Goal: Task Accomplishment & Management: Use online tool/utility

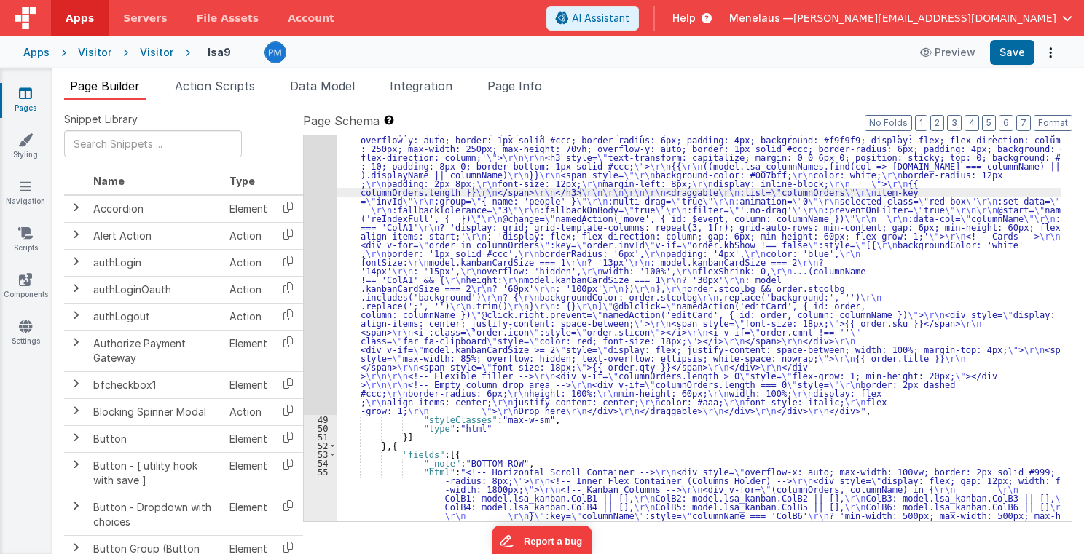
scroll to position [1434, 0]
drag, startPoint x: 512, startPoint y: 88, endPoint x: 545, endPoint y: 171, distance: 89.3
click at [512, 88] on span "Page Info" at bounding box center [514, 86] width 55 height 15
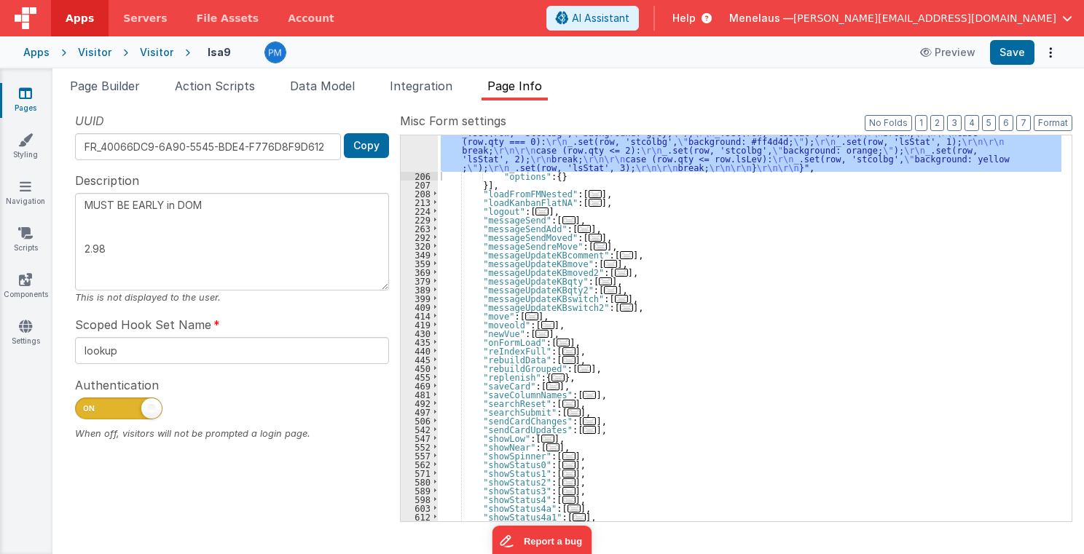
scroll to position [497, 0]
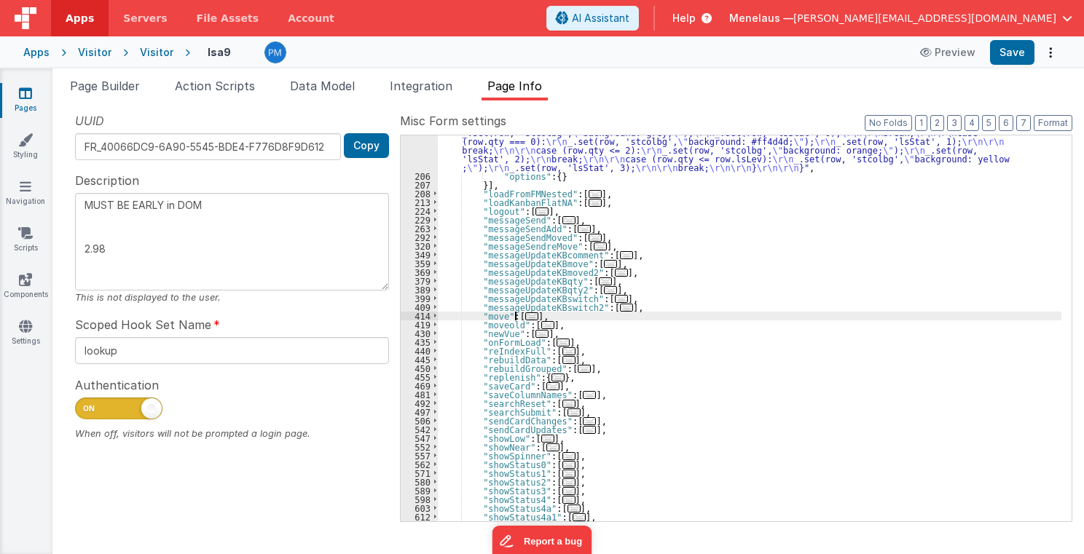
click at [525, 315] on span "..." at bounding box center [531, 317] width 13 height 8
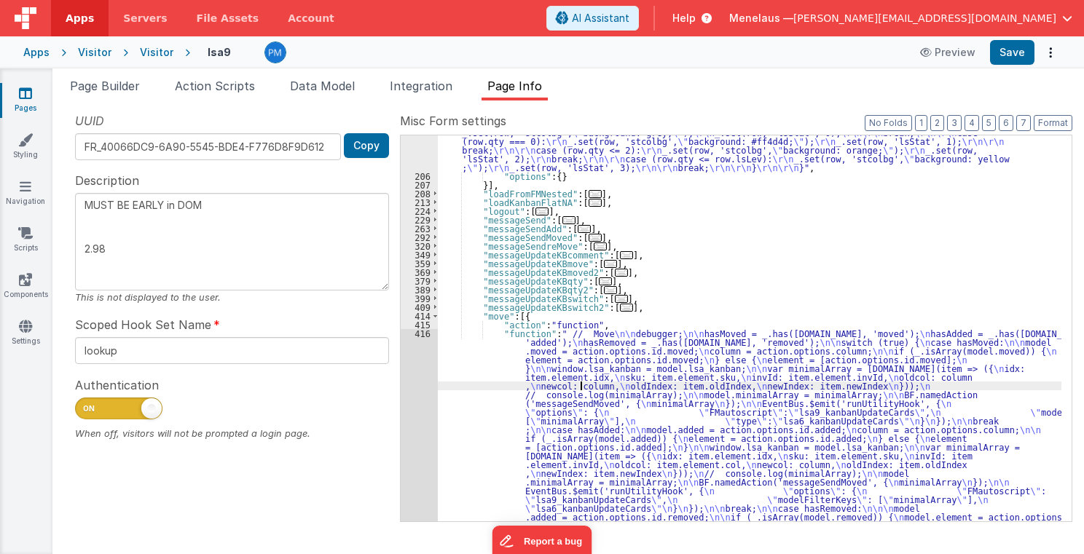
click at [583, 383] on div ""function" : "// loadData2 \r\n debugger; \r\n\r\n window.lsa_kanban = []; \r\n…" at bounding box center [750, 430] width 624 height 867
click at [430, 405] on div "416" at bounding box center [419, 482] width 37 height 306
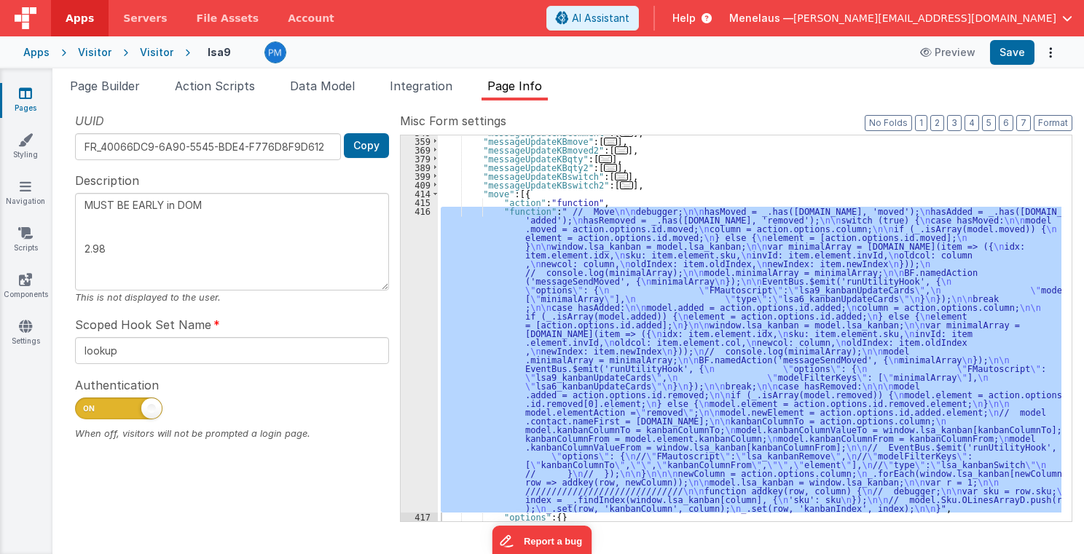
click at [624, 338] on div ""messageUpdateKBcomment" : [ ... ] , "messageUpdateKBmove" : [ ... ] , "message…" at bounding box center [750, 329] width 624 height 386
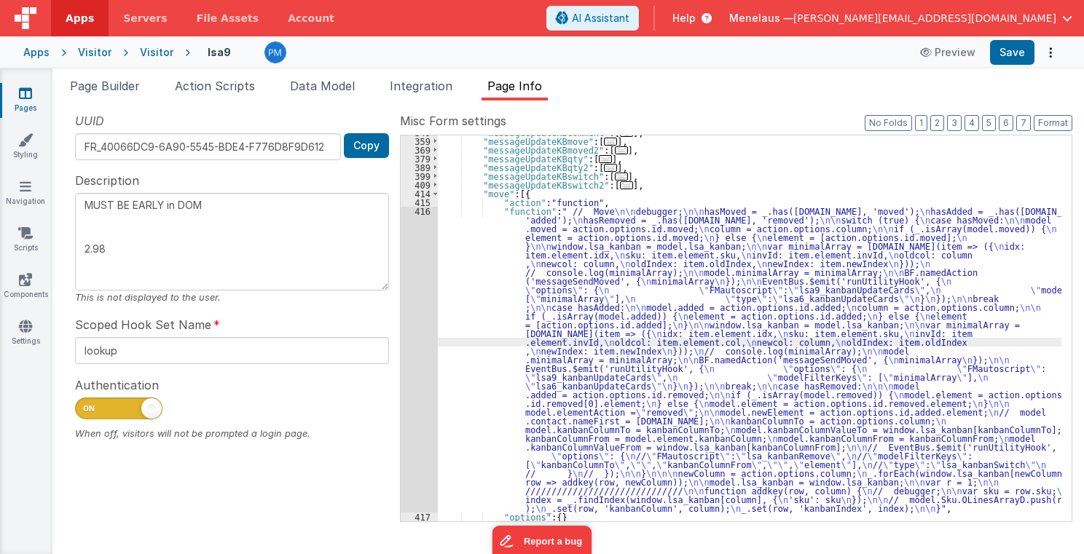
click at [407, 383] on div "416" at bounding box center [419, 360] width 37 height 306
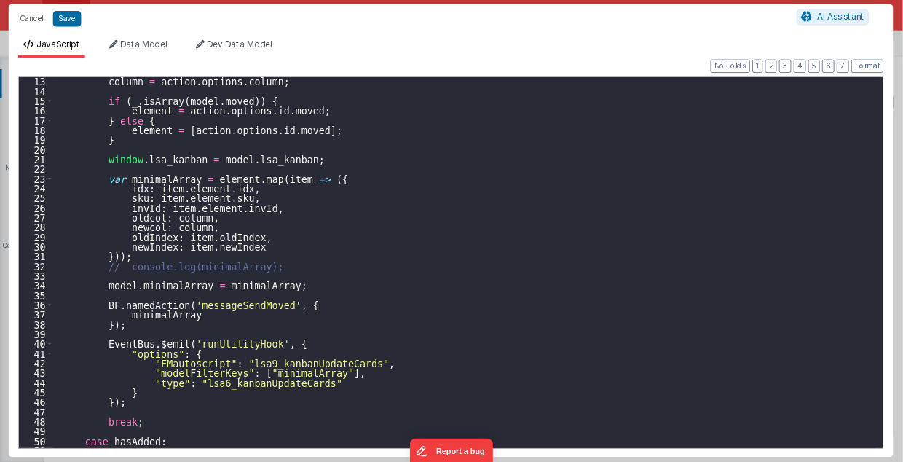
scroll to position [70, 0]
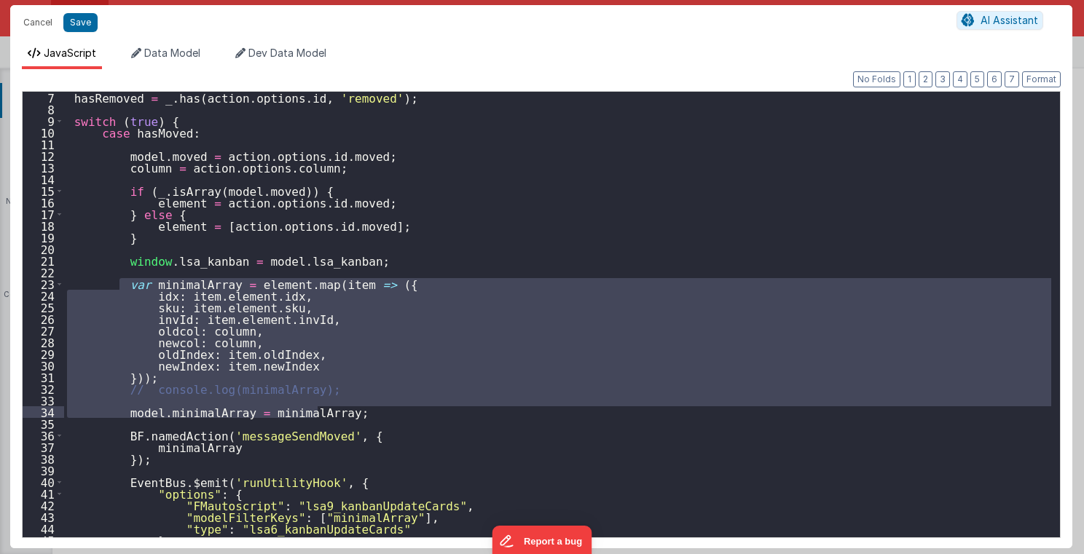
drag, startPoint x: 118, startPoint y: 278, endPoint x: 337, endPoint y: 411, distance: 255.7
click at [337, 411] on div "hasRemoved = _ . has ( action . options . id , 'removed' ) ; switch ( true ) { …" at bounding box center [558, 326] width 988 height 469
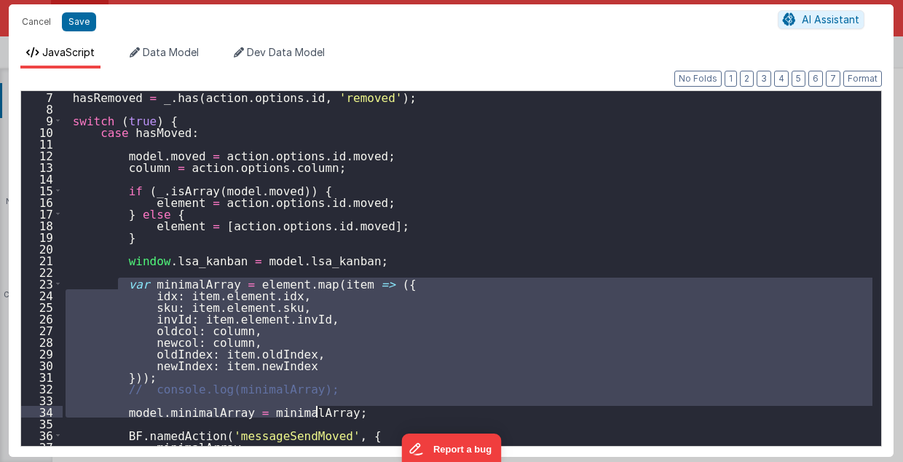
scroll to position [1244, 0]
drag, startPoint x: 45, startPoint y: 23, endPoint x: 889, endPoint y: 243, distance: 871.9
click at [45, 23] on button "Cancel" at bounding box center [37, 22] width 44 height 20
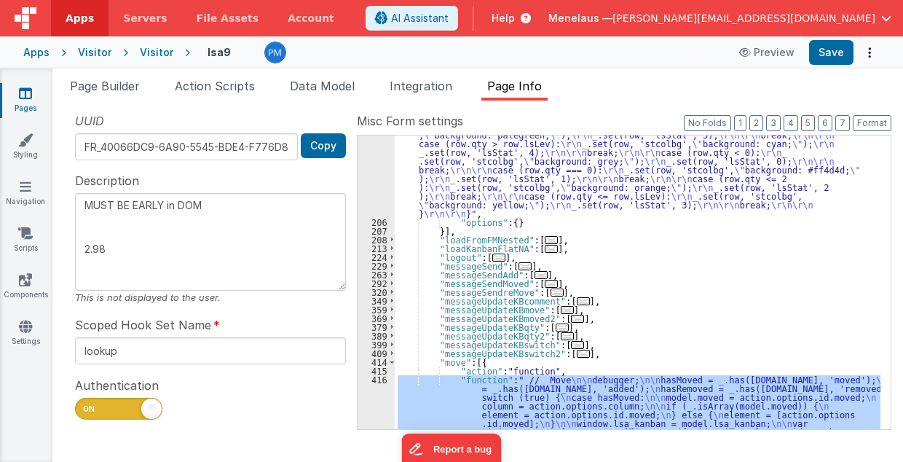
scroll to position [648, 0]
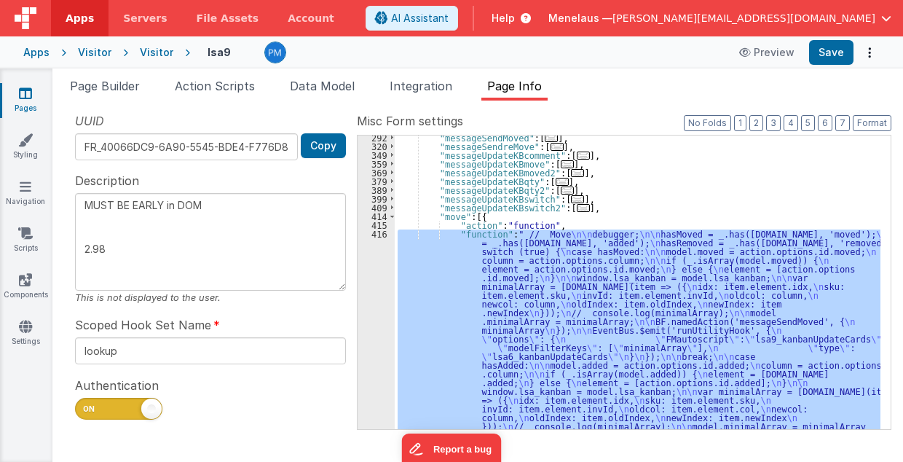
click at [503, 321] on div ""messageSendMoved" : [ ... ] , "messageSendreMove" : [ ... ] , "messageUpdateKB…" at bounding box center [638, 283] width 486 height 294
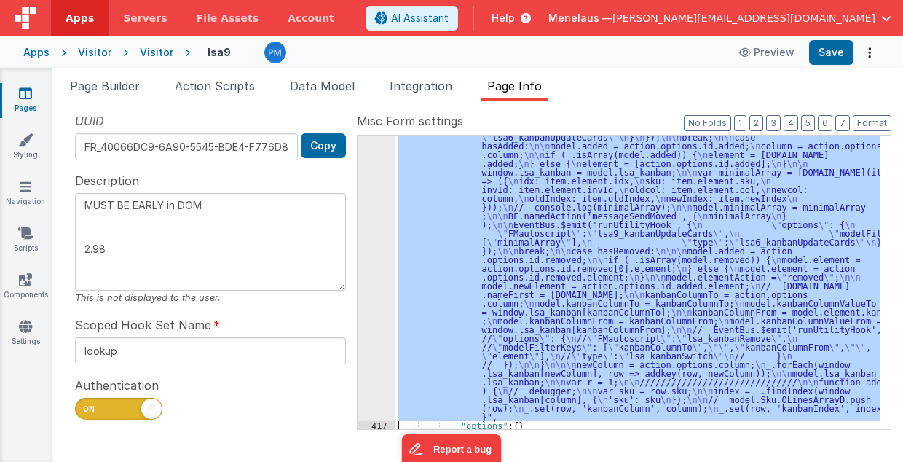
scroll to position [868, 0]
click at [366, 270] on div "416" at bounding box center [376, 215] width 37 height 411
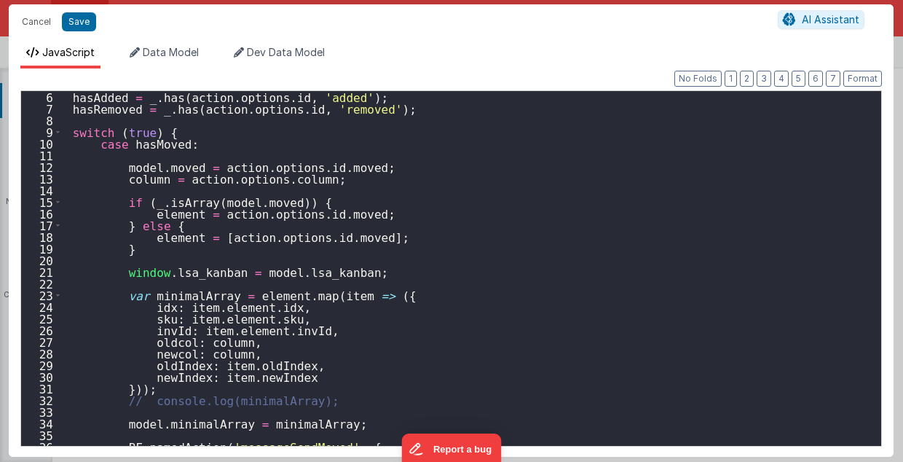
scroll to position [58, 0]
click at [361, 275] on div "hasAdded = _ . has ( action . options . id , 'added' ) ; hasRemoved = _ . has (…" at bounding box center [469, 280] width 812 height 379
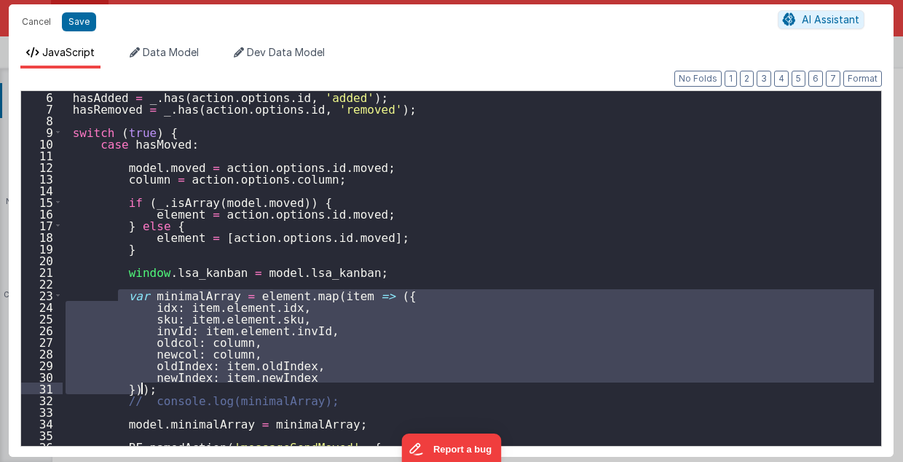
drag, startPoint x: 118, startPoint y: 293, endPoint x: 146, endPoint y: 383, distance: 94.5
click at [146, 383] on div "hasAdded = _ . has ( action . options . id , 'added' ) ; hasRemoved = _ . has (…" at bounding box center [469, 280] width 812 height 379
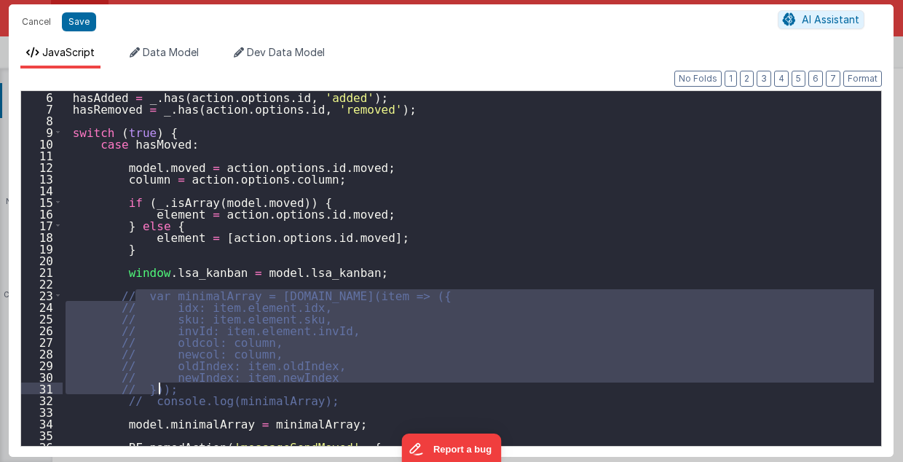
click at [380, 281] on div "hasAdded = _ . has ( action . options . id , 'added' ) ; hasRemoved = _ . has (…" at bounding box center [469, 280] width 812 height 379
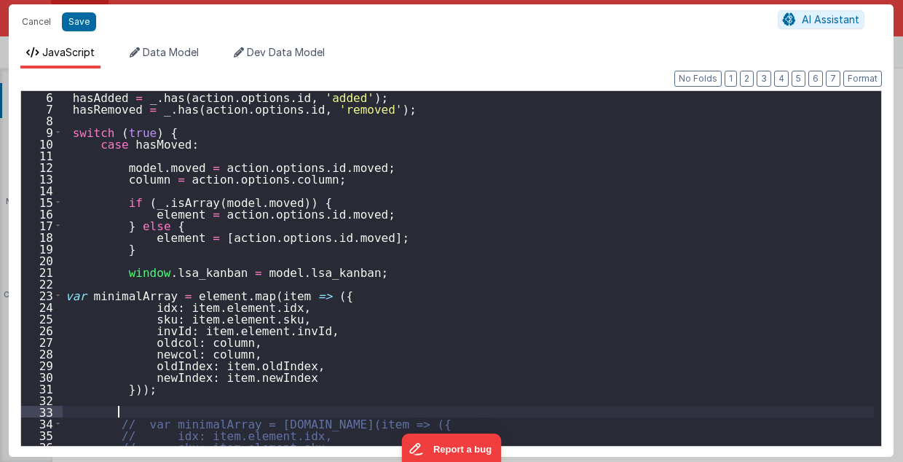
scroll to position [122, 0]
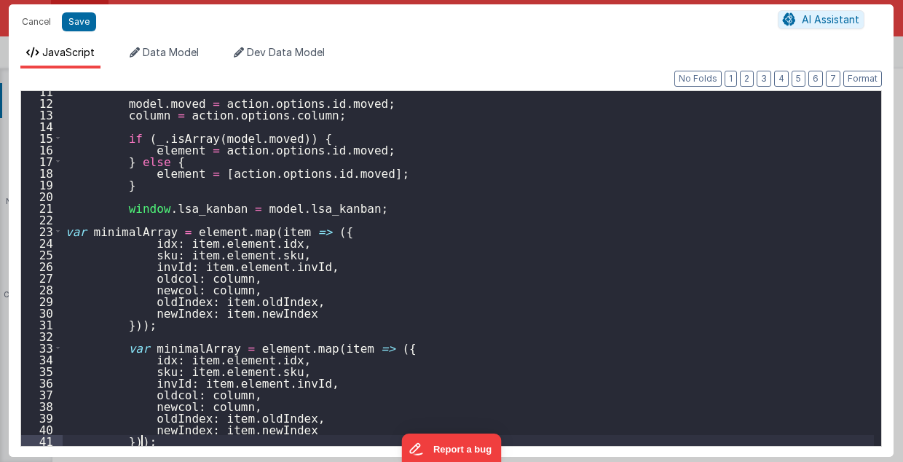
click at [109, 230] on div "model . moved = action . options . id . moved ; column = action . options . col…" at bounding box center [469, 274] width 812 height 379
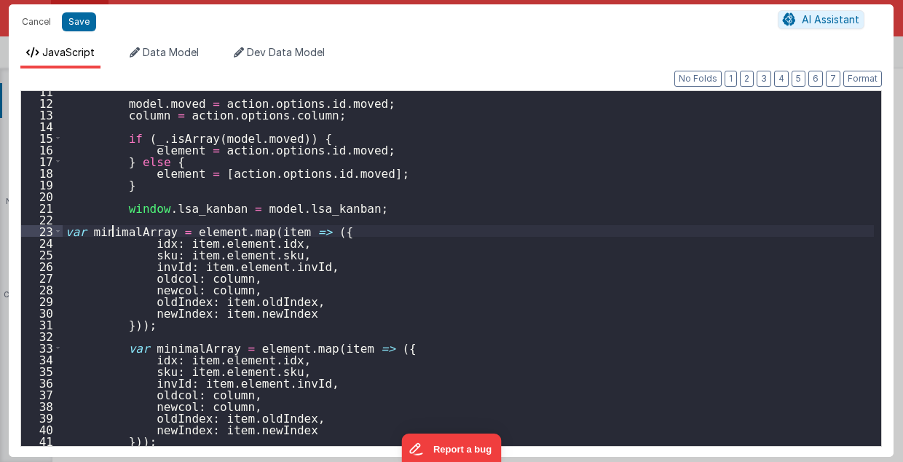
click at [109, 230] on div "model . moved = action . options . id . moved ; column = action . options . col…" at bounding box center [469, 274] width 812 height 379
click at [162, 345] on div "model . moved = action . options . id . moved ; column = action . options . col…" at bounding box center [469, 274] width 812 height 379
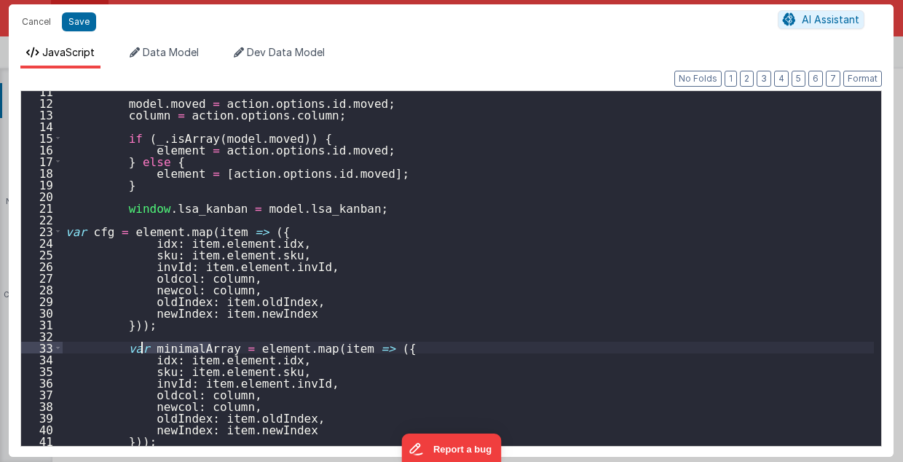
click at [162, 345] on div "model . moved = action . options . id . moved ; column = action . options . col…" at bounding box center [469, 274] width 812 height 379
drag, startPoint x: 140, startPoint y: 356, endPoint x: 278, endPoint y: 357, distance: 138.4
click at [278, 357] on div "model . moved = action . options . id . moved ; column = action . options . col…" at bounding box center [469, 274] width 812 height 379
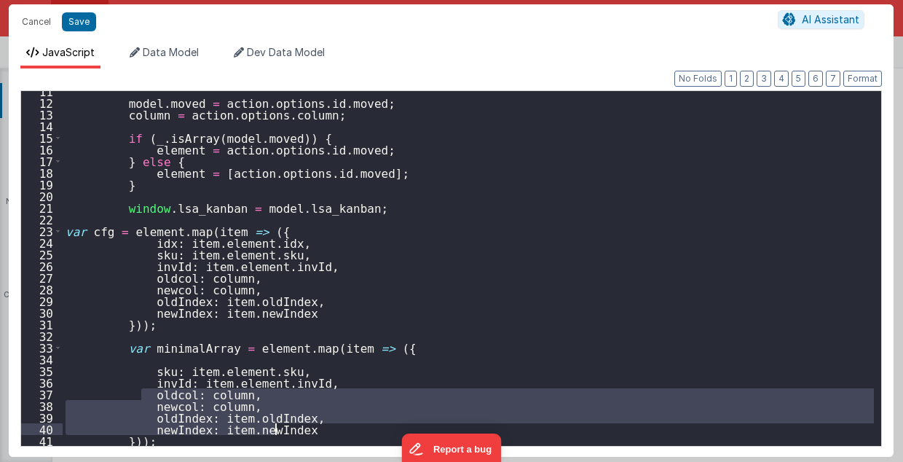
drag, startPoint x: 141, startPoint y: 395, endPoint x: 281, endPoint y: 430, distance: 144.2
click at [281, 430] on div "model . moved = action . options . id . moved ; column = action . options . col…" at bounding box center [469, 274] width 812 height 379
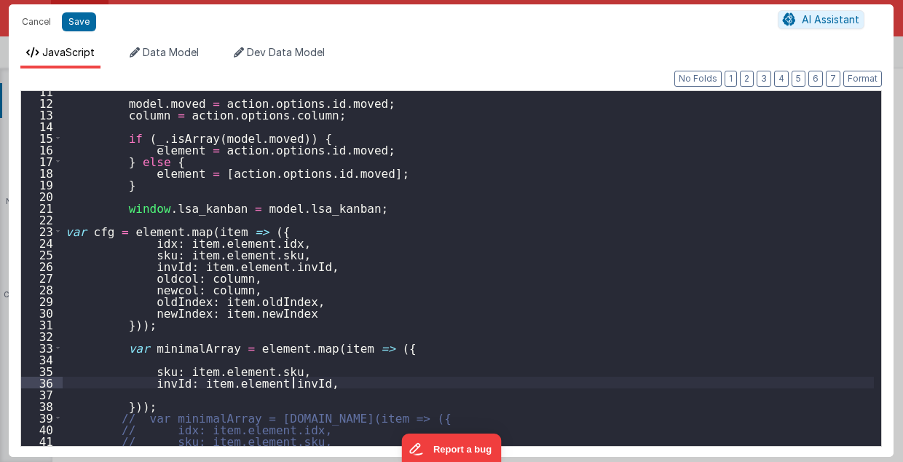
click at [304, 385] on div "model . moved = action . options . id . moved ; column = action . options . col…" at bounding box center [469, 274] width 812 height 379
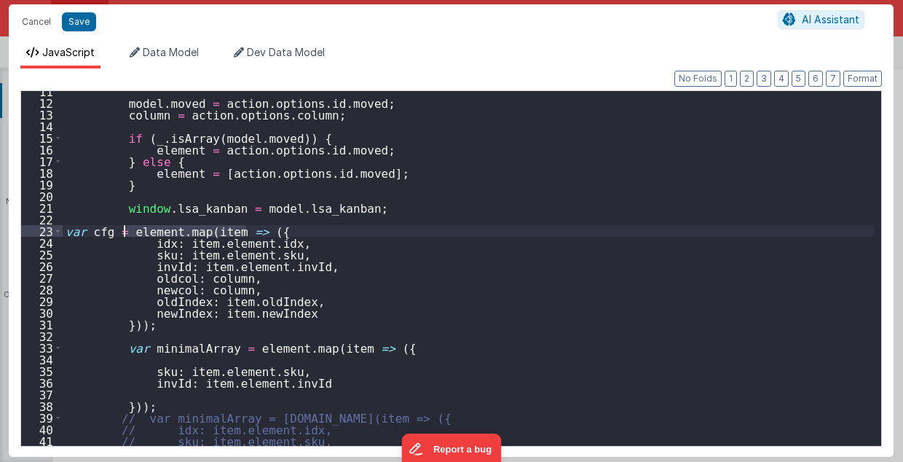
drag, startPoint x: 244, startPoint y: 230, endPoint x: 125, endPoint y: 232, distance: 118.8
click at [125, 232] on div "model . moved = action . options . id . moved ; column = action . options . col…" at bounding box center [469, 274] width 812 height 379
click at [136, 326] on div "model . moved = action . options . id . moved ; column = action . options . col…" at bounding box center [469, 274] width 812 height 379
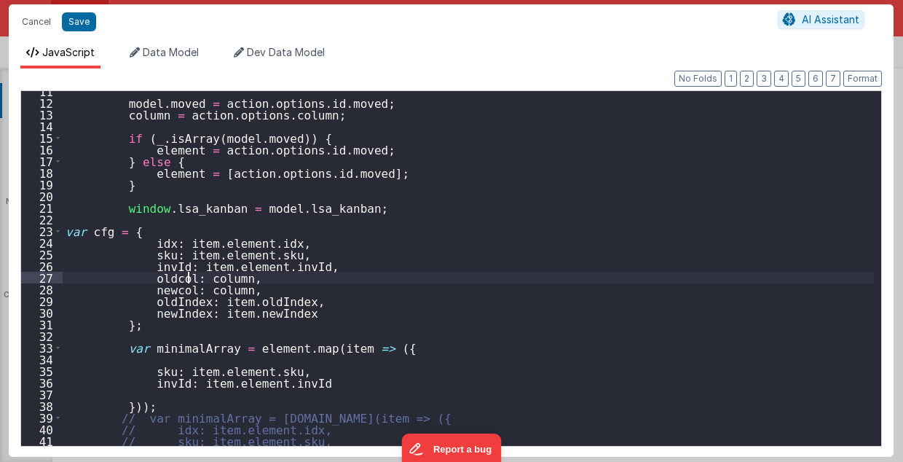
click at [189, 280] on div "model . moved = action . options . id . moved ; column = action . options . col…" at bounding box center [469, 274] width 812 height 379
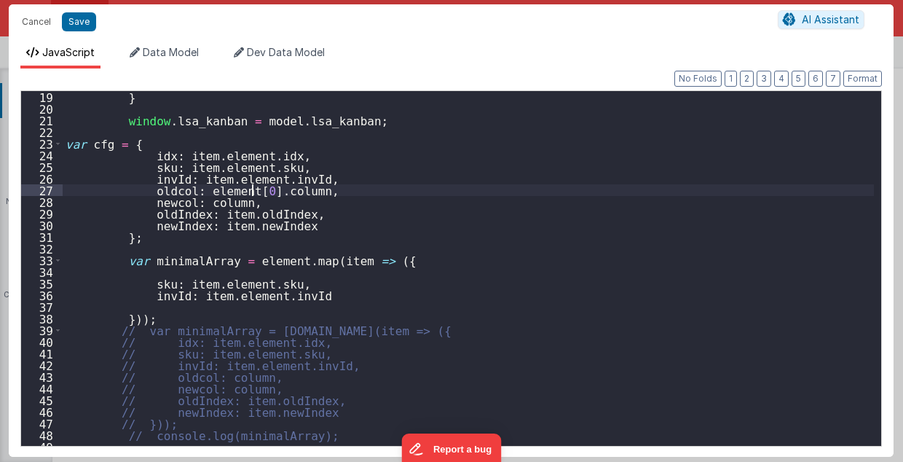
scroll to position [210, 0]
click at [267, 191] on div "} window . lsa_kanban = model . lsa_kanban ; var cfg = { idx : item . element .…" at bounding box center [469, 280] width 812 height 379
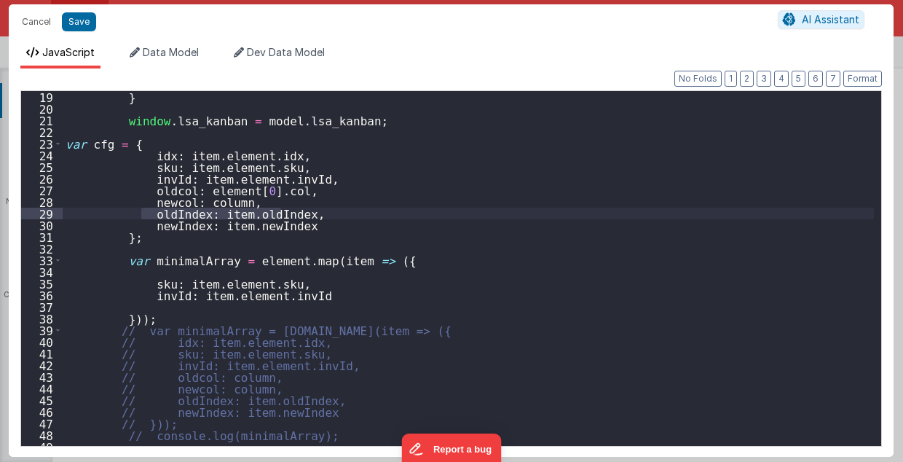
drag, startPoint x: 141, startPoint y: 213, endPoint x: 281, endPoint y: 211, distance: 139.9
click at [281, 211] on div "} window . lsa_kanban = model . lsa_kanban ; var cfg = { idx : item . element .…" at bounding box center [469, 280] width 812 height 379
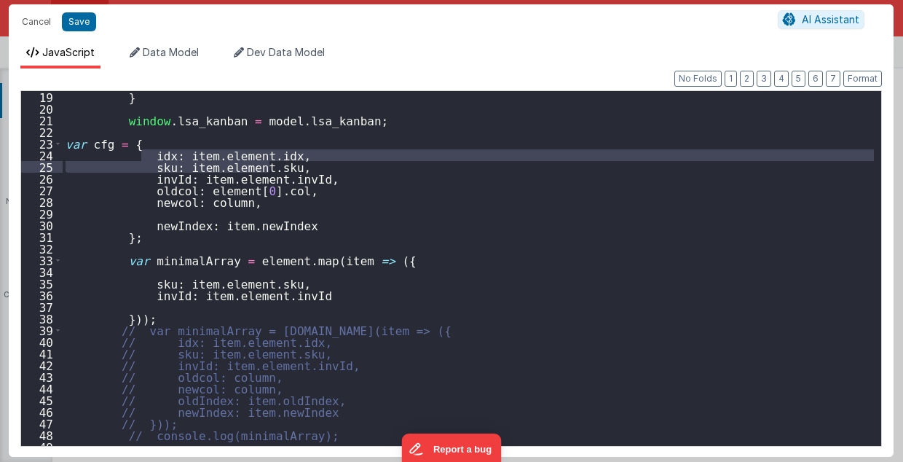
drag, startPoint x: 143, startPoint y: 153, endPoint x: 283, endPoint y: 165, distance: 141.2
click at [283, 165] on div "} window . lsa_kanban = model . lsa_kanban ; var cfg = { idx : item . element .…" at bounding box center [469, 280] width 812 height 379
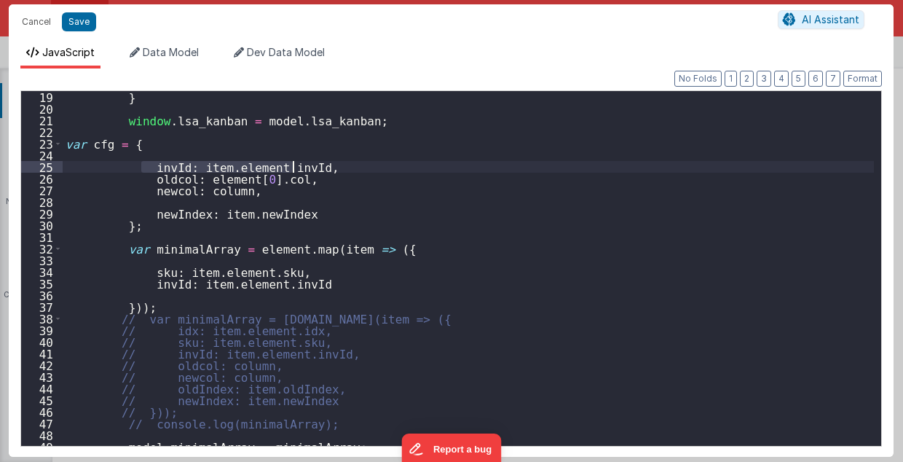
drag, startPoint x: 141, startPoint y: 165, endPoint x: 312, endPoint y: 164, distance: 171.2
click at [312, 164] on div "} window . lsa_kanban = model . lsa_kanban ; var cfg = { invId : item . element…" at bounding box center [469, 280] width 812 height 379
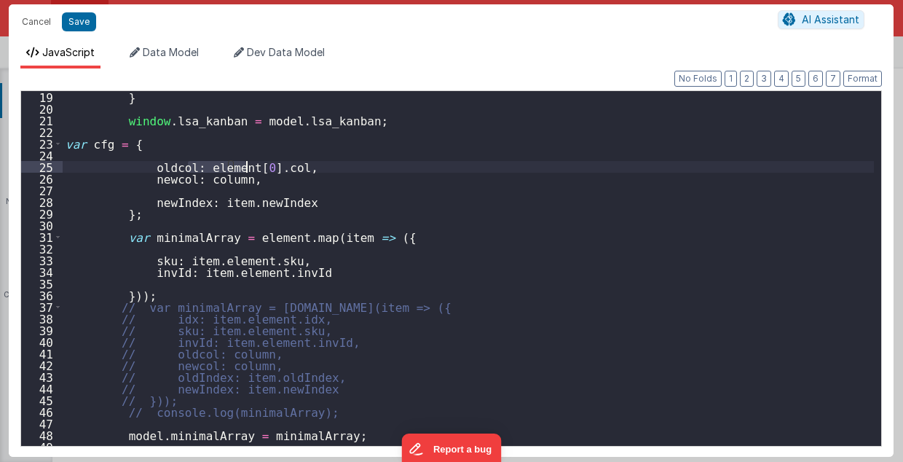
drag, startPoint x: 187, startPoint y: 165, endPoint x: 244, endPoint y: 168, distance: 57.6
click at [244, 168] on div "} window . lsa_kanban = model . lsa_kanban ; var cfg = { oldcol : element [ 0 ]…" at bounding box center [469, 280] width 812 height 379
click at [212, 204] on div "} window . lsa_kanban = model . lsa_kanban ; var cfg = { oldcol : element [ 0 ]…" at bounding box center [469, 280] width 812 height 379
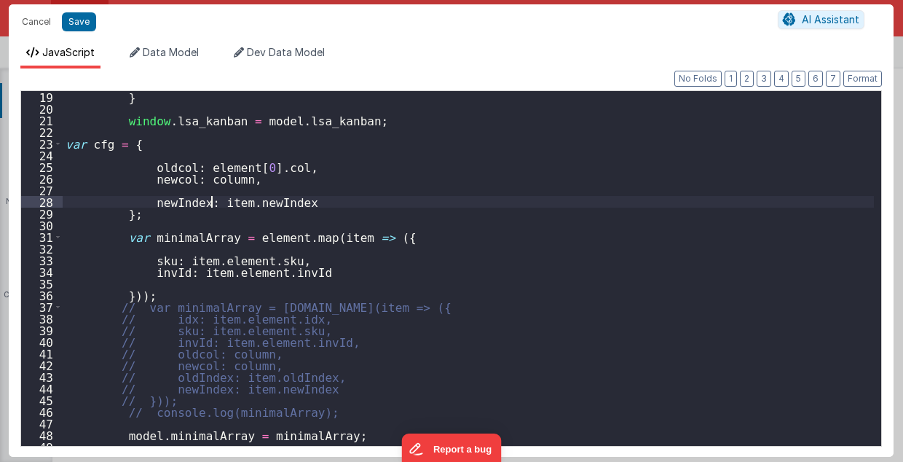
click at [212, 204] on div "} window . lsa_kanban = model . lsa_kanban ; var cfg = { oldcol : element [ 0 ]…" at bounding box center [469, 280] width 812 height 379
click at [157, 203] on div "} window . lsa_kanban = model . lsa_kanban ; var cfg = { oldcol : element [ 0 ]…" at bounding box center [469, 280] width 812 height 379
click at [263, 187] on div "} window . lsa_kanban = model . lsa_kanban ; var cfg = { oldcol : element [ 0 ]…" at bounding box center [469, 280] width 812 height 379
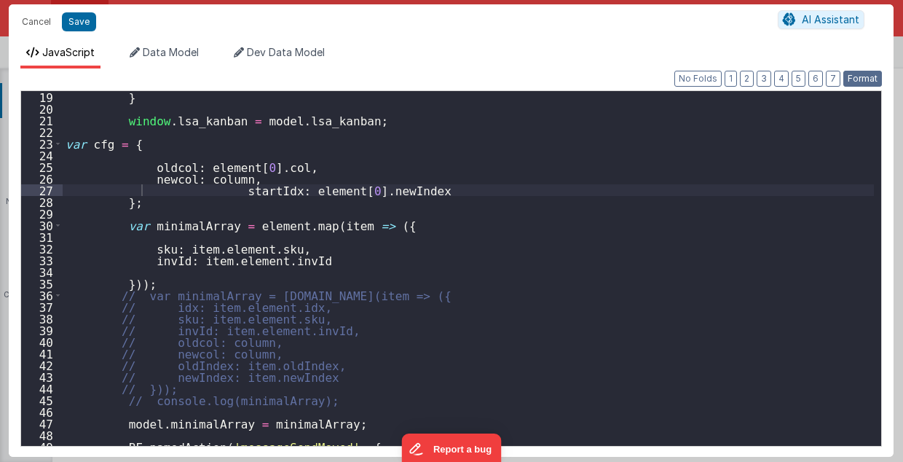
click at [870, 78] on button "Format" at bounding box center [863, 79] width 39 height 16
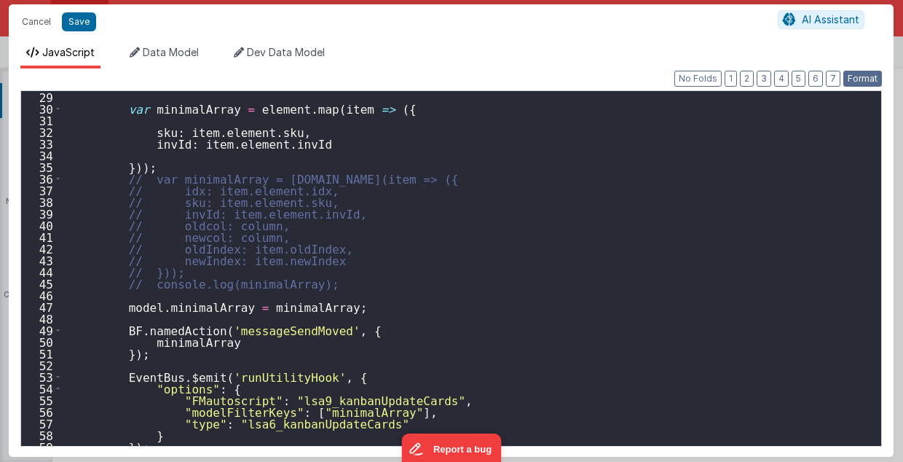
scroll to position [326, 0]
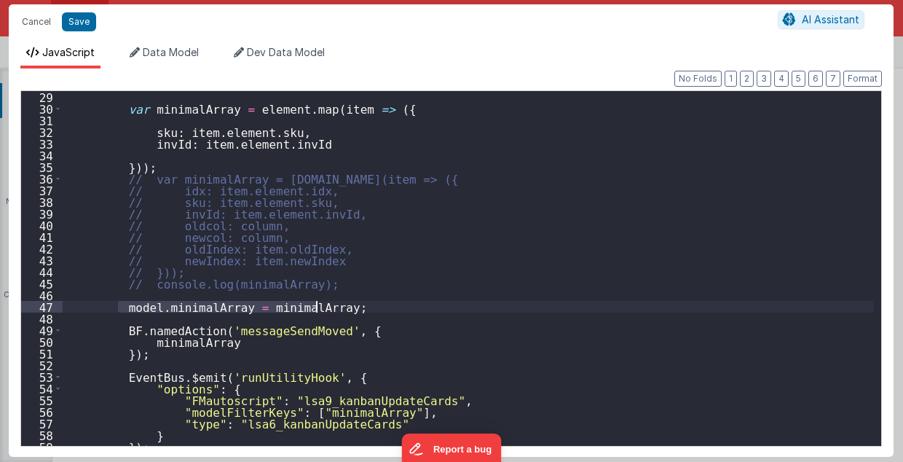
drag, startPoint x: 118, startPoint y: 307, endPoint x: 319, endPoint y: 307, distance: 201.1
click at [319, 307] on div "var minimalArray = element . map ( item => ({ sku : item . element . sku , invI…" at bounding box center [469, 280] width 812 height 379
click at [322, 307] on div "var minimalArray = element . map ( item => ({ sku : item . element . sku , invI…" at bounding box center [469, 268] width 812 height 355
click at [322, 302] on div "var minimalArray = element . map ( item => ({ sku : item . element . sku , invI…" at bounding box center [469, 280] width 812 height 379
click at [321, 297] on div "var minimalArray = element . map ( item => ({ sku : item . element . sku , invI…" at bounding box center [469, 280] width 812 height 379
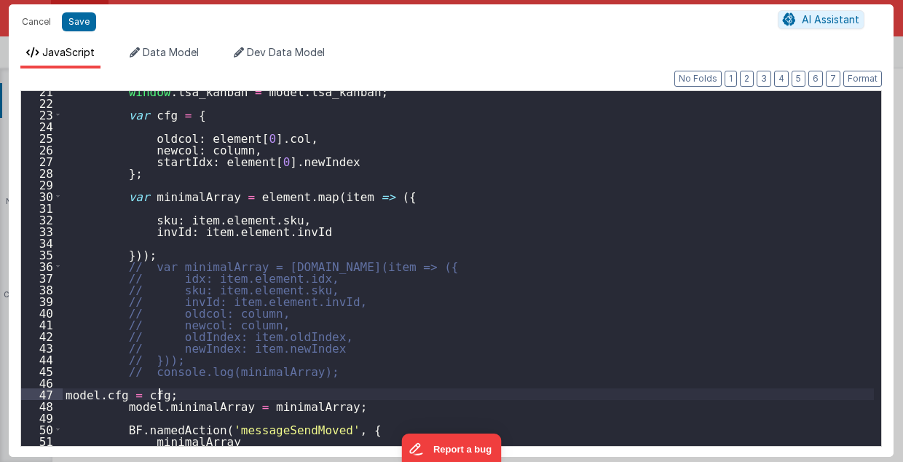
scroll to position [239, 0]
click at [211, 195] on div "window . lsa_kanban = model . lsa_kanban ; var cfg = { oldcol : element [ 0 ] .…" at bounding box center [469, 274] width 812 height 379
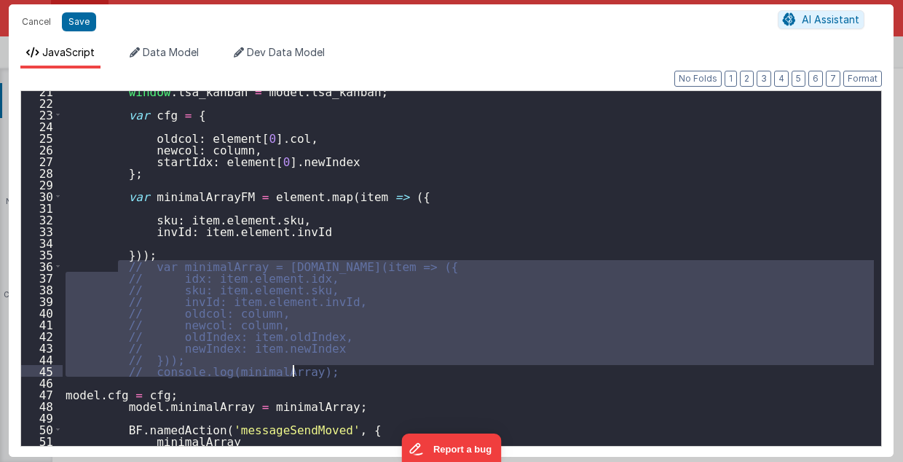
drag, startPoint x: 119, startPoint y: 264, endPoint x: 303, endPoint y: 361, distance: 207.9
click at [303, 364] on div "window . lsa_kanban = model . lsa_kanban ; var cfg = { oldcol : element [ 0 ] .…" at bounding box center [469, 274] width 812 height 379
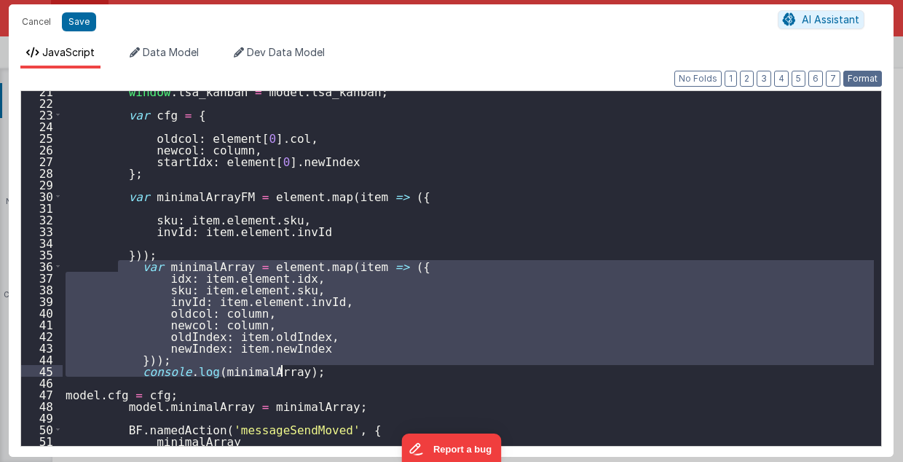
click at [856, 74] on button "Format" at bounding box center [863, 79] width 39 height 16
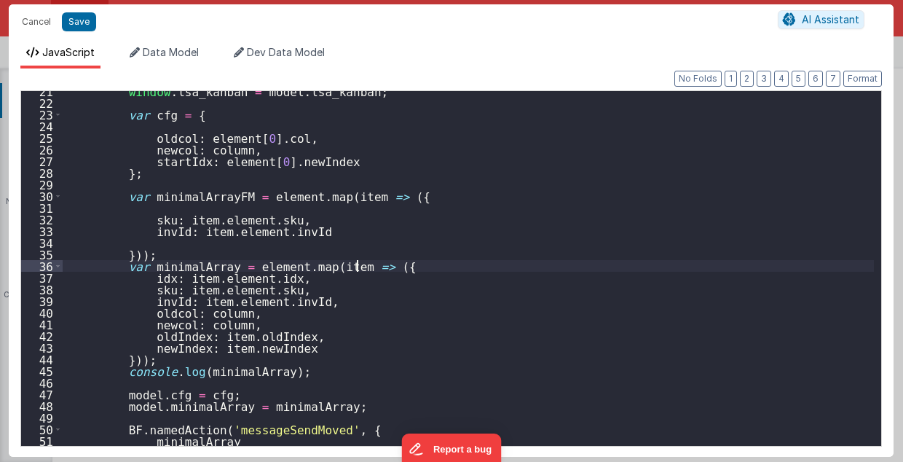
click at [378, 268] on div "window . lsa_kanban = model . lsa_kanban ; var cfg = { oldcol : element [ 0 ] .…" at bounding box center [469, 274] width 812 height 379
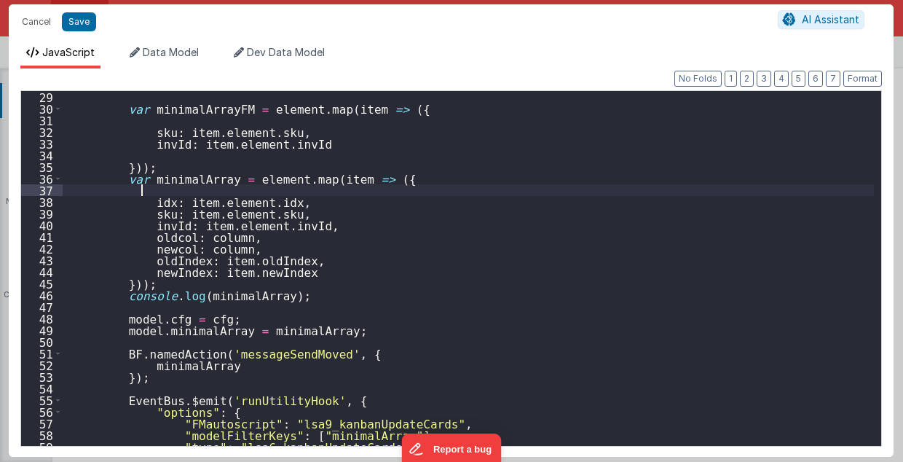
scroll to position [414, 0]
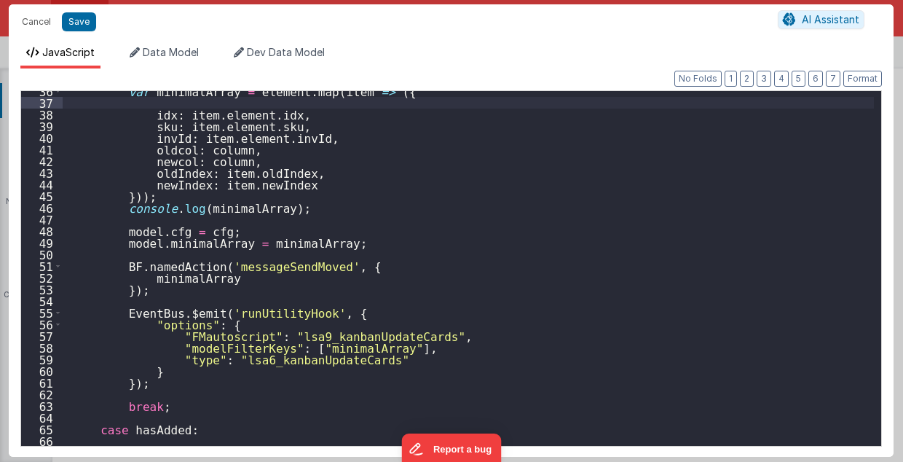
click at [357, 349] on div "var minimalArray = element . map ( item => ({ idx : item . element . idx , sku …" at bounding box center [469, 274] width 812 height 379
click at [281, 345] on div "var minimalArray = element . map ( item => ({ idx : item . element . idx , sku …" at bounding box center [469, 274] width 812 height 379
click at [239, 359] on div "var minimalArray = element . map ( item => ({ idx : item . element . idx , sku …" at bounding box center [469, 274] width 812 height 379
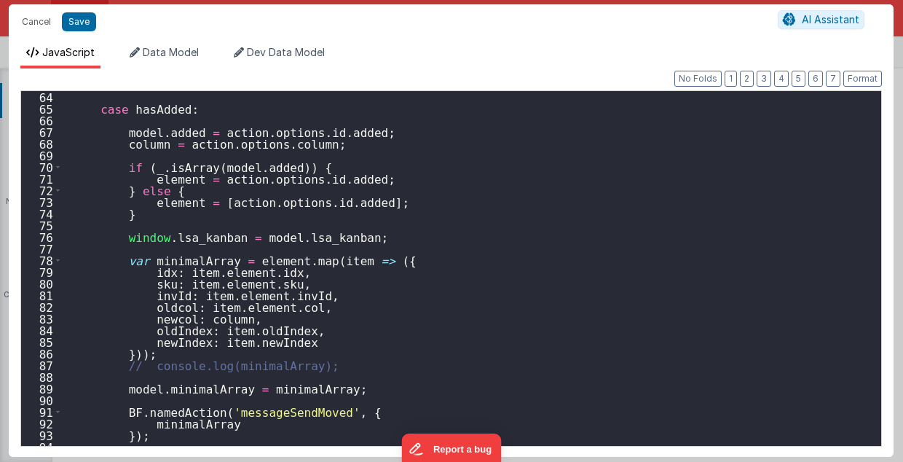
scroll to position [851, 0]
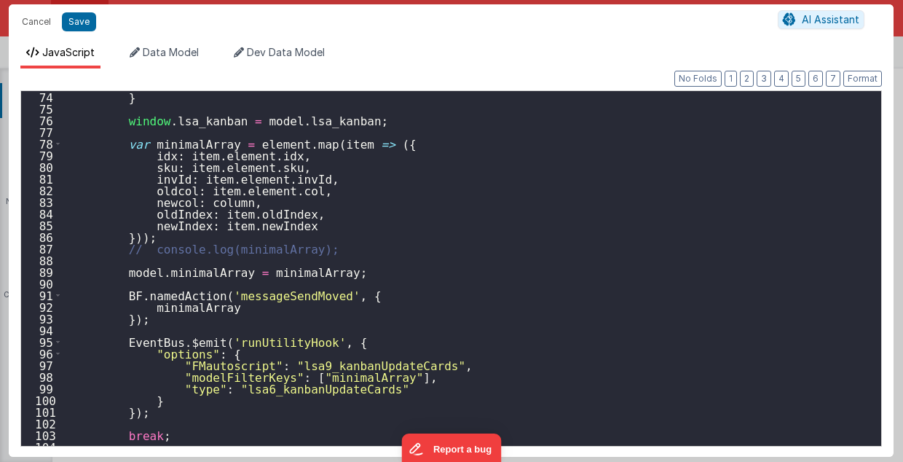
click at [240, 388] on div "} window . lsa_kanban = model . lsa_kanban ; var minimalArray = element . map (…" at bounding box center [469, 280] width 812 height 379
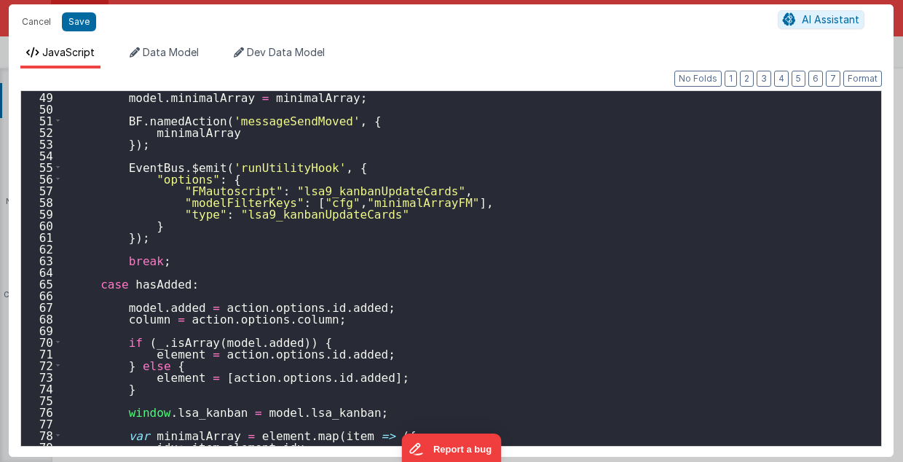
scroll to position [560, 0]
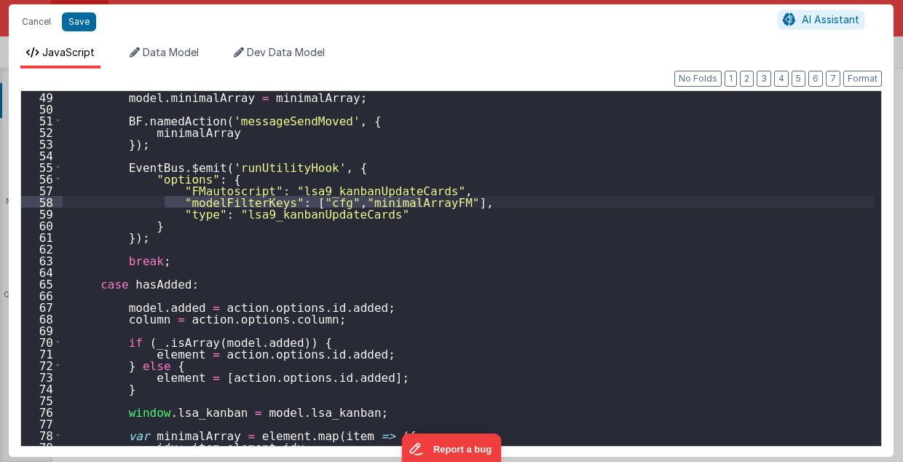
drag, startPoint x: 162, startPoint y: 199, endPoint x: 436, endPoint y: 202, distance: 274.7
click at [436, 202] on div "model . minimalArray = minimalArray ; BF . namedAction ( 'messageSendMoved' , {…" at bounding box center [469, 280] width 812 height 379
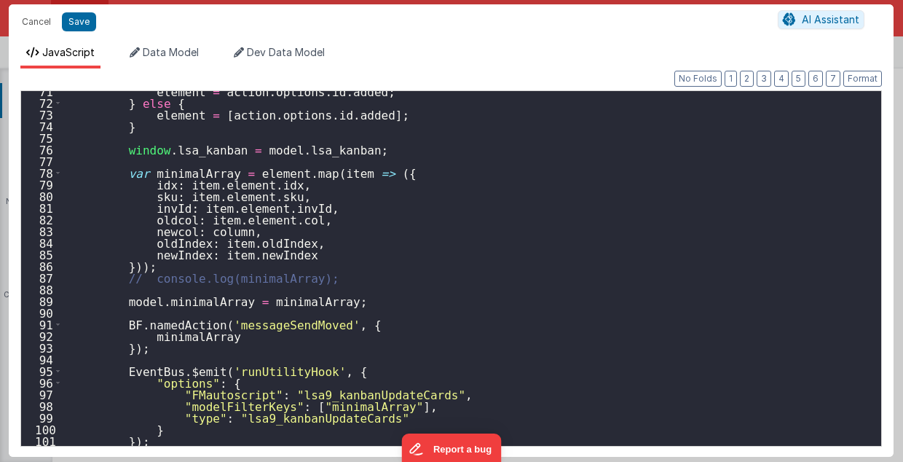
scroll to position [822, 0]
drag, startPoint x: 164, startPoint y: 402, endPoint x: 380, endPoint y: 402, distance: 216.4
click at [380, 402] on div "element = action . options . id . added ; } else { element = [ action . options…" at bounding box center [469, 274] width 812 height 379
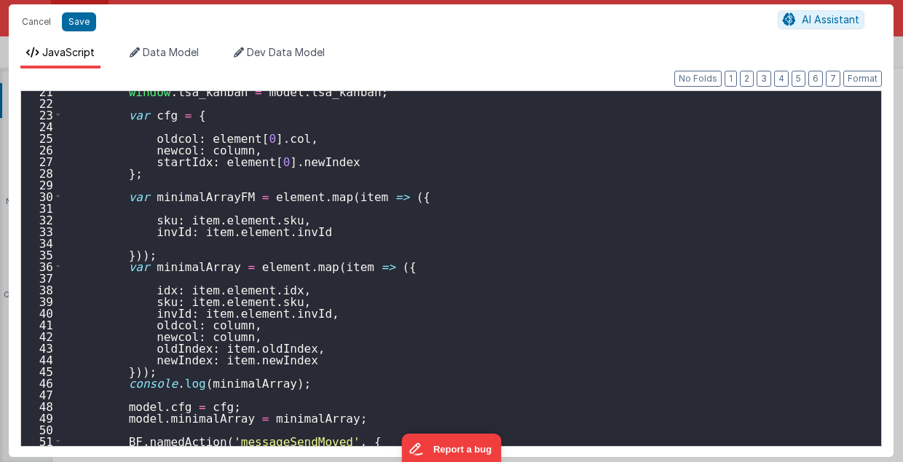
scroll to position [210, 0]
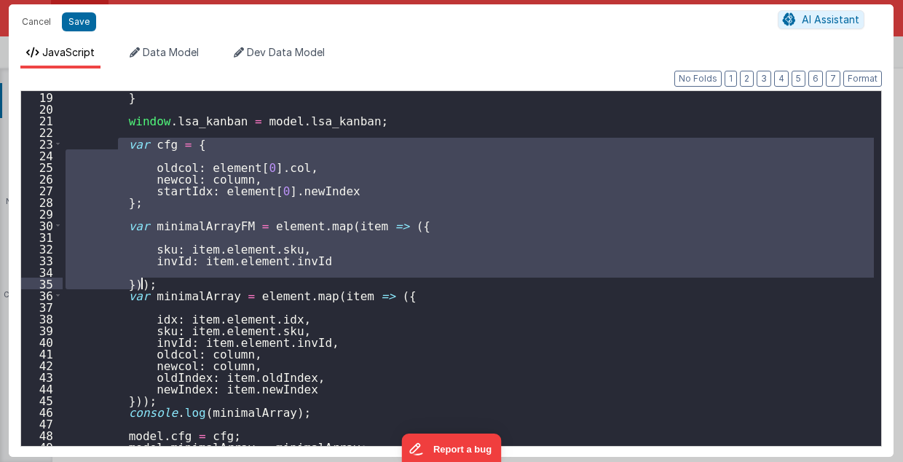
drag, startPoint x: 118, startPoint y: 141, endPoint x: 159, endPoint y: 283, distance: 147.1
click at [159, 283] on div "} window . lsa_kanban = model . lsa_kanban ; var cfg = { oldcol : element [ 0 ]…" at bounding box center [469, 280] width 812 height 379
click at [159, 283] on div "} window . lsa_kanban = model . lsa_kanban ; var cfg = { oldcol : element [ 0 ]…" at bounding box center [469, 268] width 812 height 355
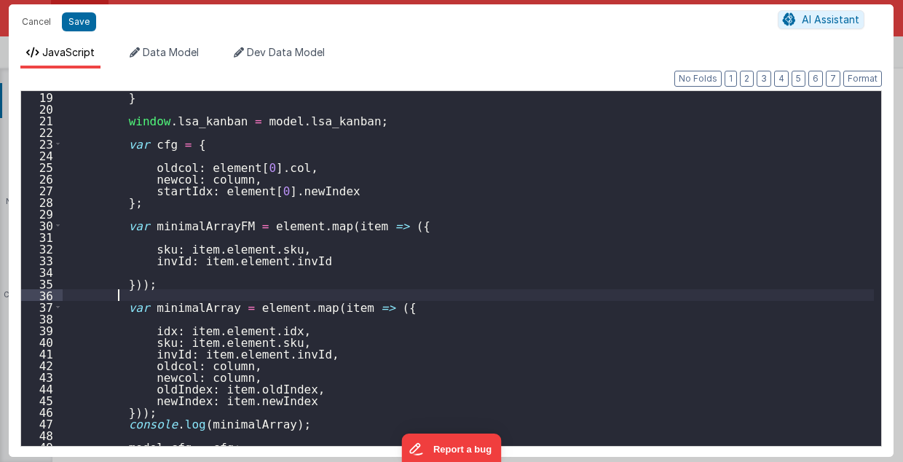
click at [304, 263] on div "} window . lsa_kanban = model . lsa_kanban ; var cfg = { oldcol : element [ 0 ]…" at bounding box center [469, 280] width 812 height 379
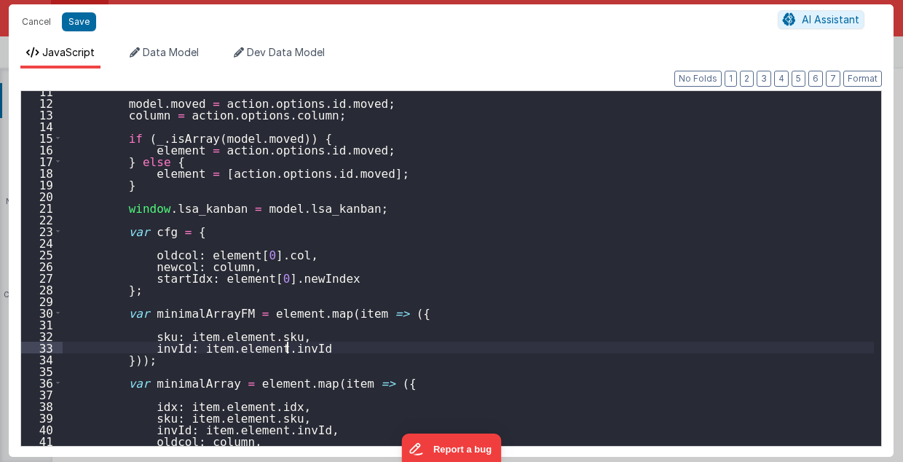
scroll to position [122, 0]
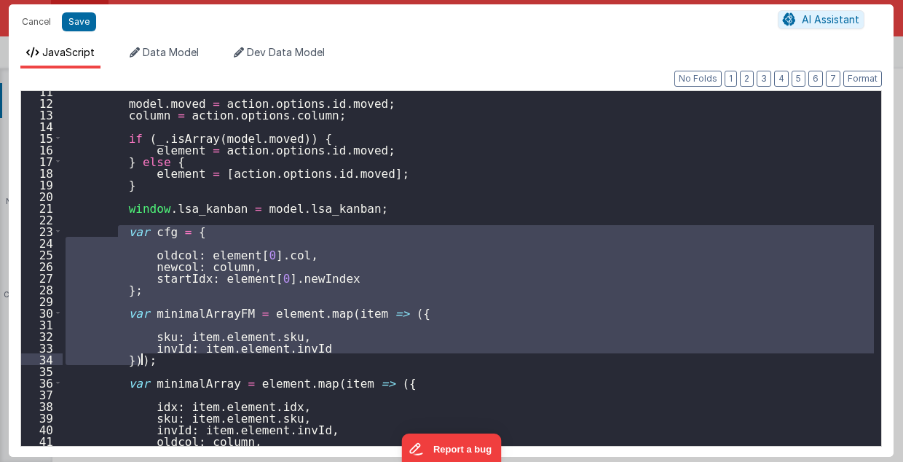
drag, startPoint x: 117, startPoint y: 226, endPoint x: 141, endPoint y: 357, distance: 133.5
click at [141, 357] on div "model . moved = action . options . id . moved ; column = action . options . col…" at bounding box center [469, 274] width 812 height 379
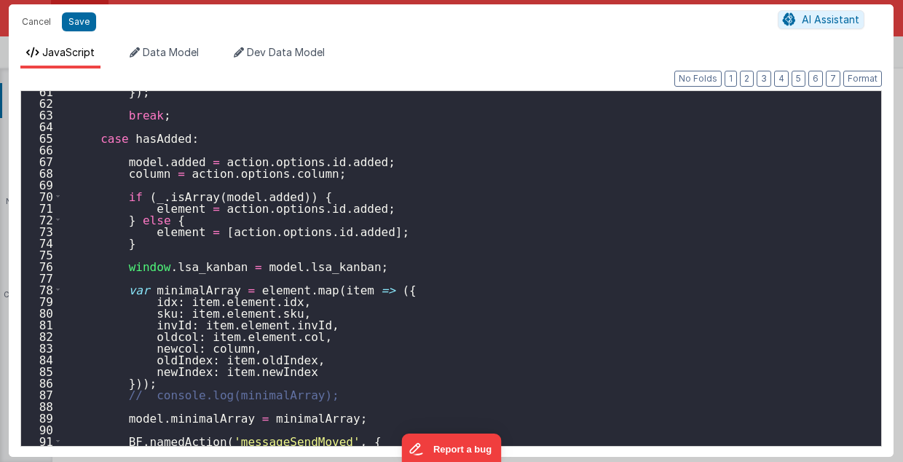
scroll to position [705, 0]
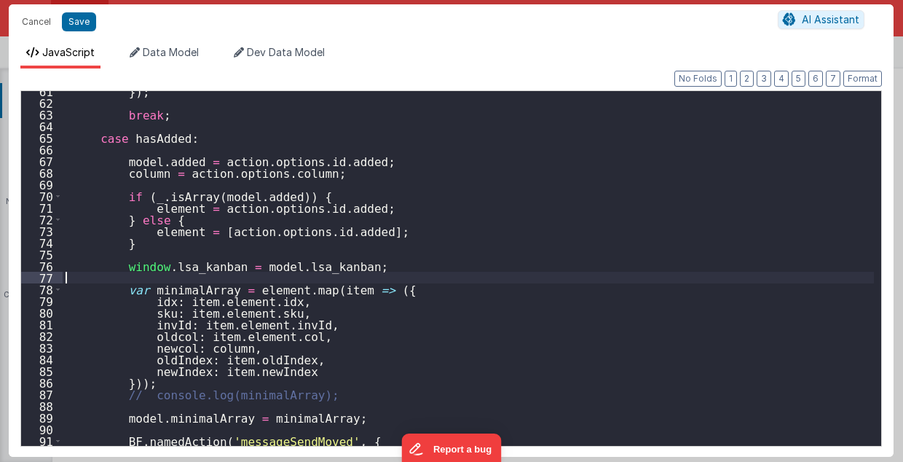
click at [372, 271] on div "}) ; break ; case hasAdded : model . added = action . options . id . added ; co…" at bounding box center [469, 274] width 812 height 379
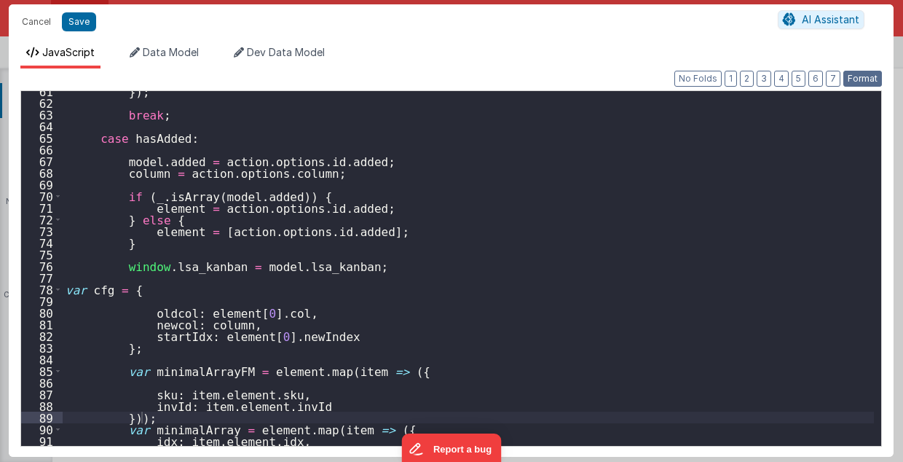
click at [860, 76] on button "Format" at bounding box center [863, 79] width 39 height 16
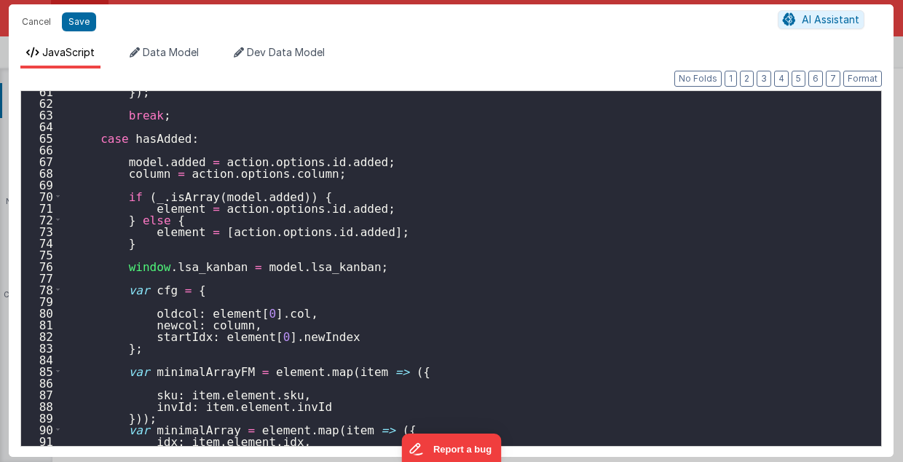
click at [332, 407] on div "}) ; break ; case hasAdded : model . added = action . options . id . added ; co…" at bounding box center [469, 274] width 812 height 379
click at [335, 413] on div "}) ; break ; case hasAdded : model . added = action . options . id . added ; co…" at bounding box center [469, 274] width 812 height 379
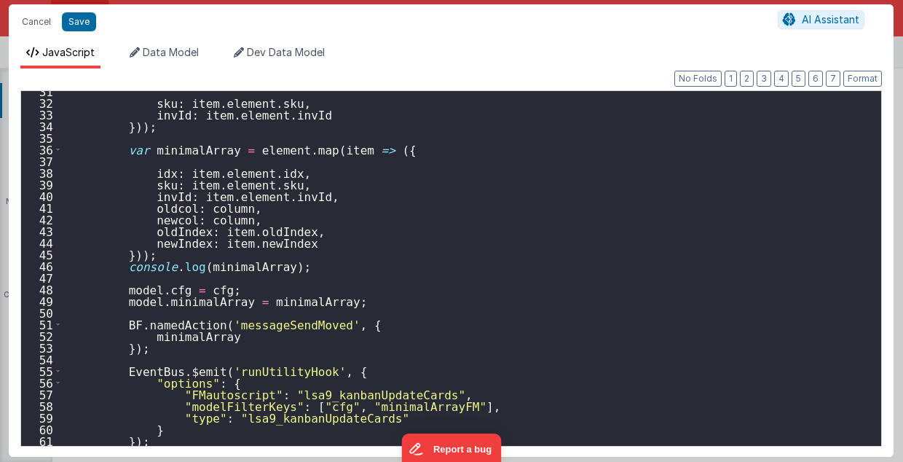
scroll to position [356, 0]
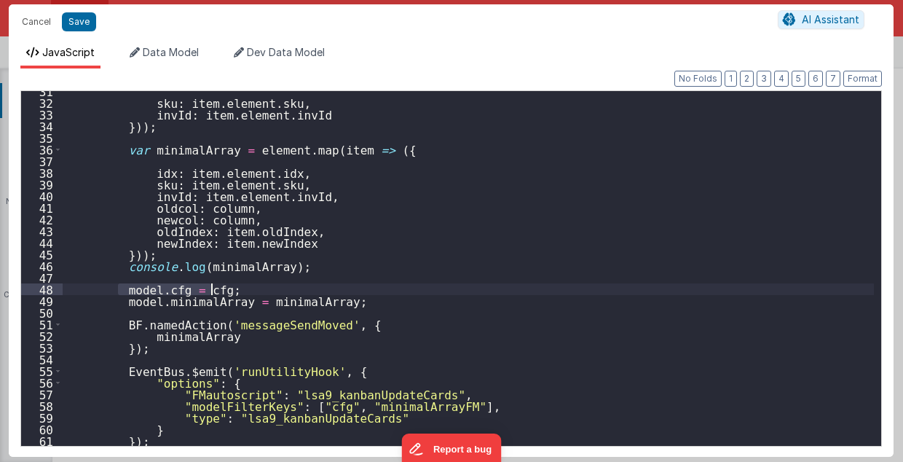
drag, startPoint x: 115, startPoint y: 287, endPoint x: 217, endPoint y: 292, distance: 102.1
click at [217, 292] on div "sku : item . element . sku , invId : item . element . invId })) ; var minimalAr…" at bounding box center [469, 274] width 812 height 379
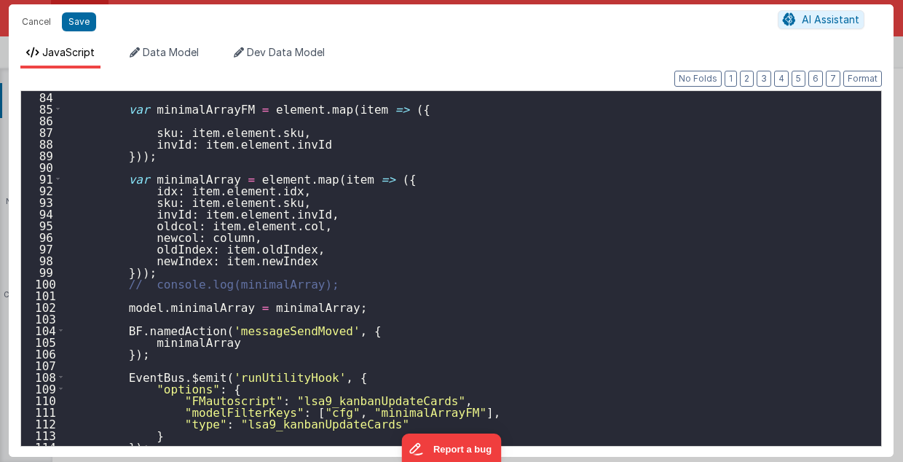
scroll to position [968, 0]
click at [125, 299] on div "var minimalArrayFM = element . map ( item => ({ sku : item . element . sku , in…" at bounding box center [469, 280] width 812 height 379
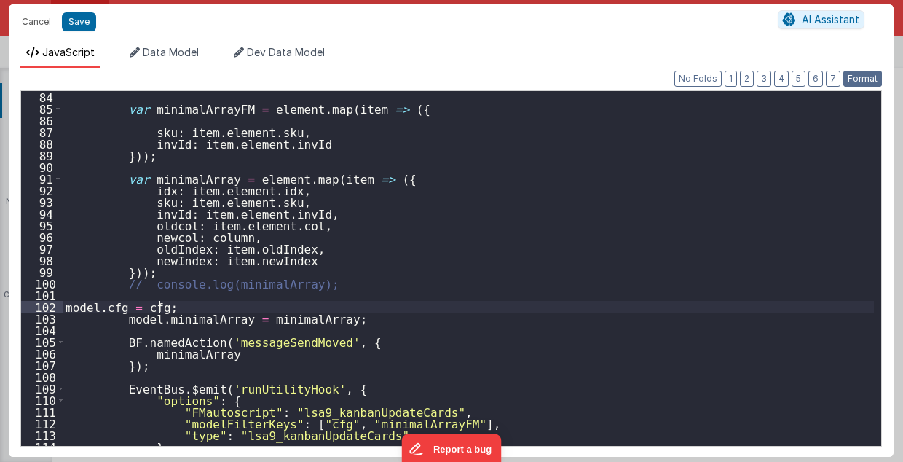
click at [868, 82] on button "Format" at bounding box center [863, 79] width 39 height 16
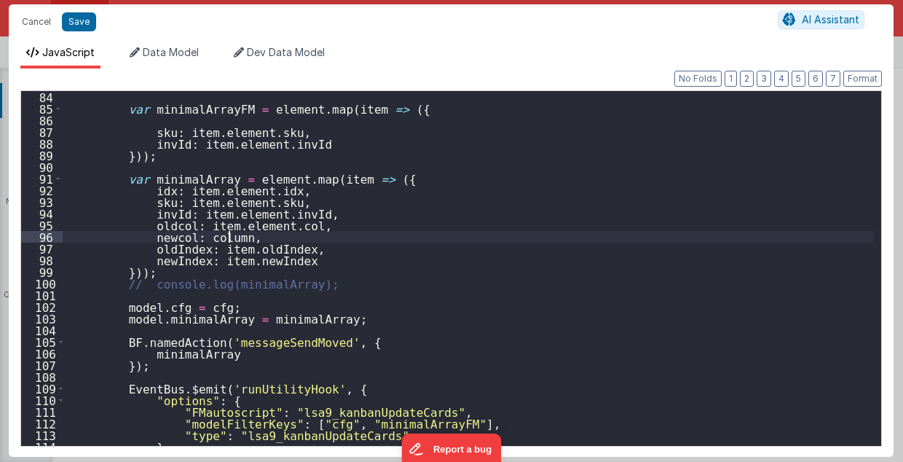
click at [632, 233] on div "var minimalArrayFM = element . map ( item => ({ sku : item . element . sku , in…" at bounding box center [469, 280] width 812 height 379
type textarea "MUST BE EARLY in DOM 2.98"
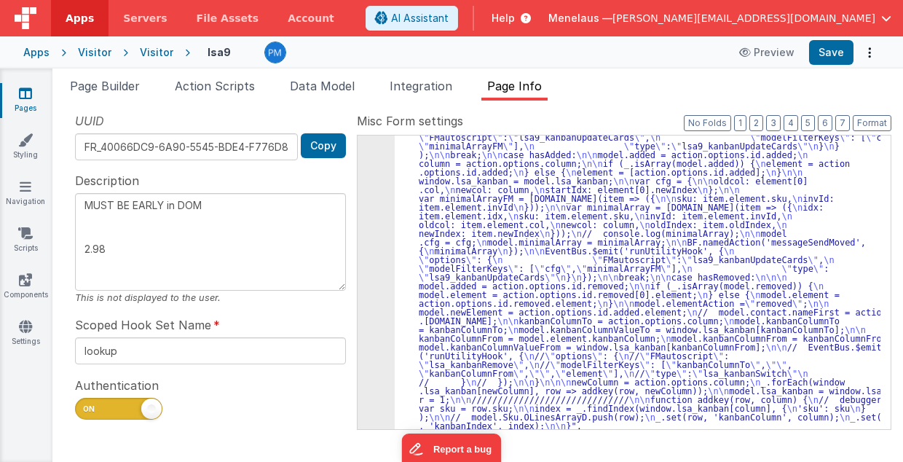
click at [602, 251] on div ""function" : " // Move \n\n debugger; \n\n hasMoved = _.has([DOMAIN_NAME], 'mov…" at bounding box center [638, 371] width 487 height 723
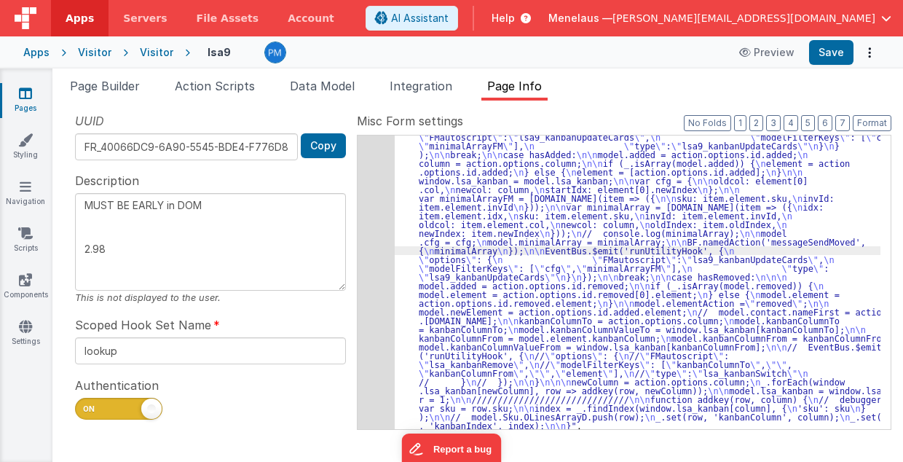
scroll to position [877, 0]
click at [361, 227] on div "416" at bounding box center [376, 220] width 37 height 420
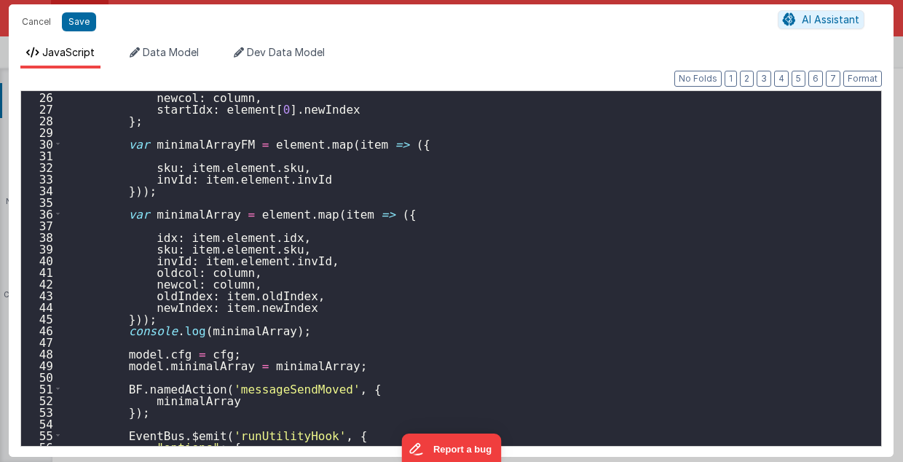
scroll to position [262, 0]
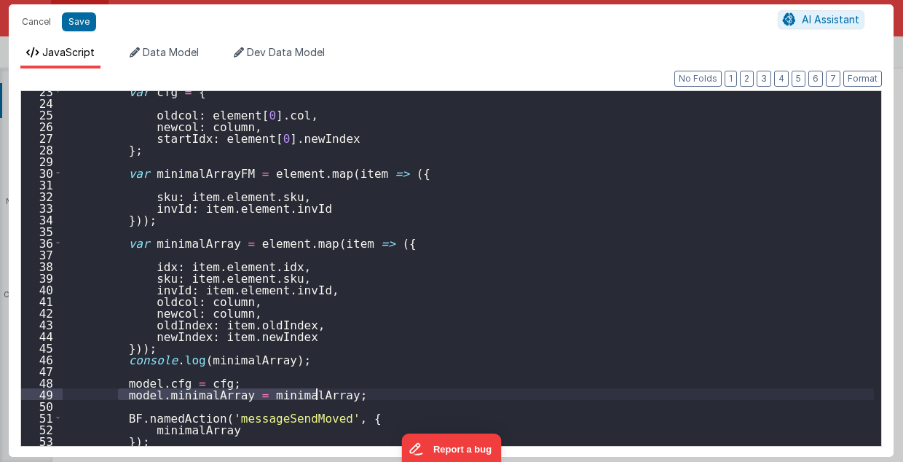
drag, startPoint x: 117, startPoint y: 391, endPoint x: 317, endPoint y: 393, distance: 199.7
click at [317, 393] on div "var cfg = { oldcol : element [ 0 ] . col , newcol : column , startIdx : element…" at bounding box center [469, 274] width 812 height 379
click at [319, 392] on div "var cfg = { oldcol : element [ 0 ] . col , newcol : column , startIdx : element…" at bounding box center [469, 268] width 812 height 355
paste textarea
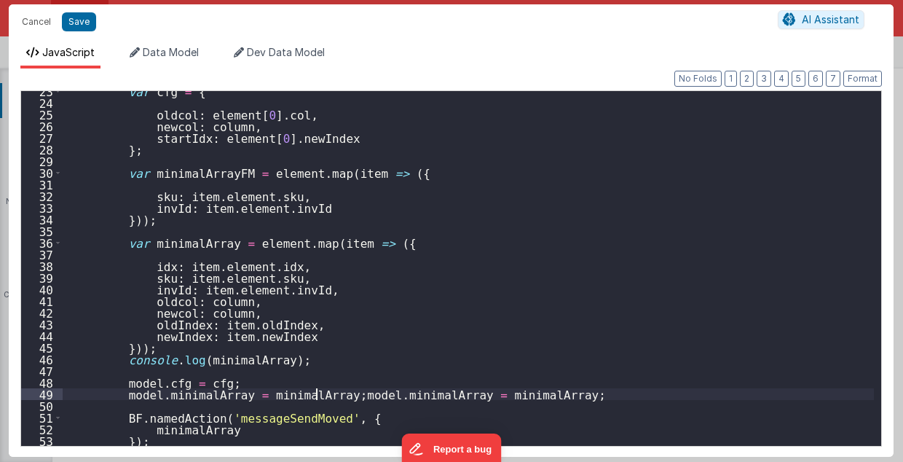
click at [318, 392] on div "var cfg = { oldcol : element [ 0 ] . col , newcol : column , startIdx : element…" at bounding box center [469, 274] width 812 height 379
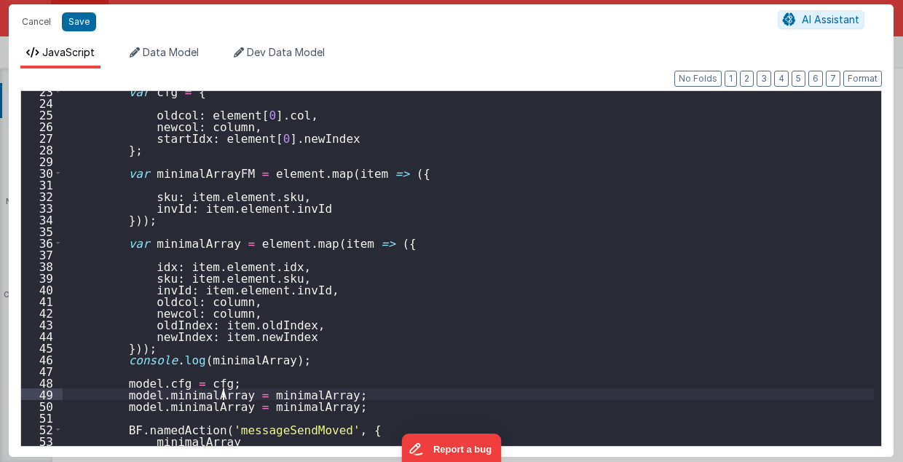
click at [224, 393] on div "var cfg = { oldcol : element [ 0 ] . col , newcol : column , startIdx : element…" at bounding box center [469, 274] width 812 height 379
click at [226, 403] on div "var cfg = { oldcol : element [ 0 ] . col , newcol : column , startIdx : element…" at bounding box center [469, 274] width 812 height 379
click at [223, 404] on div "var cfg = { oldcol : element [ 0 ] . col , newcol : column , startIdx : element…" at bounding box center [469, 274] width 812 height 379
click at [323, 403] on div "var cfg = { oldcol : element [ 0 ] . col , newcol : column , startIdx : element…" at bounding box center [469, 274] width 812 height 379
click at [536, 391] on div "var cfg = { oldcol : element [ 0 ] . col , newcol : column , startIdx : element…" at bounding box center [469, 274] width 812 height 379
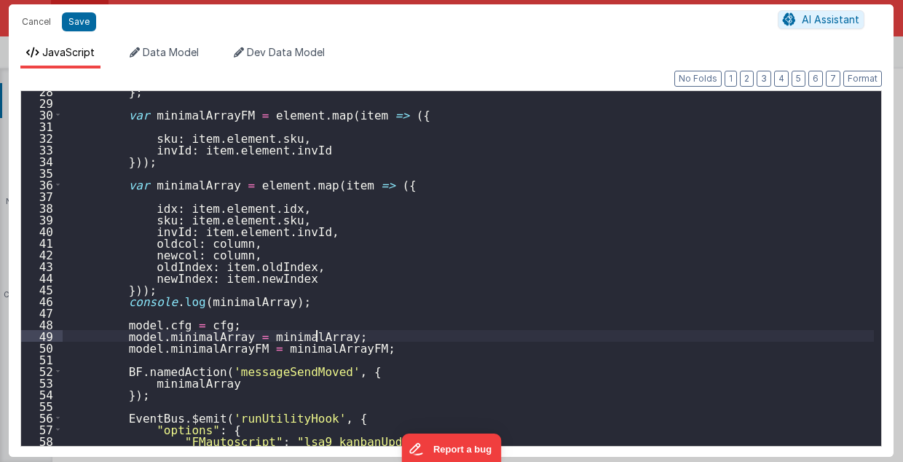
scroll to position [350, 0]
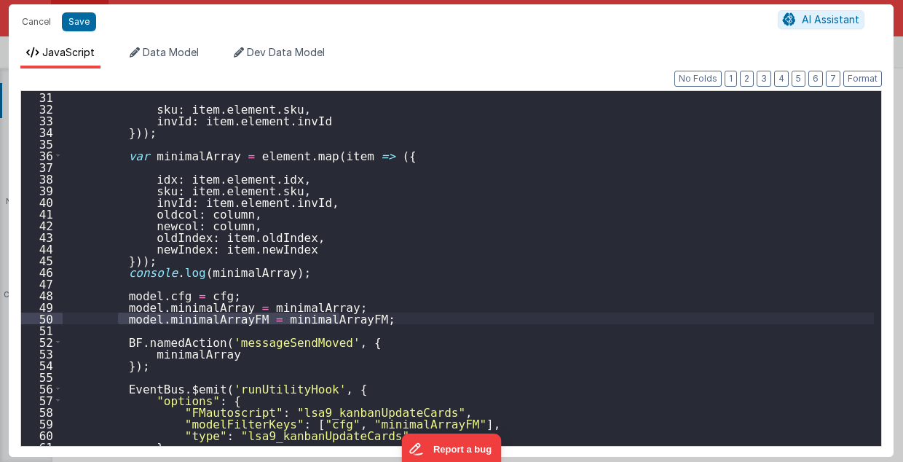
drag, startPoint x: 119, startPoint y: 318, endPoint x: 347, endPoint y: 317, distance: 227.3
click at [347, 317] on div "sku : item . element . sku , invId : item . element . invId })) ; var minimalAr…" at bounding box center [469, 280] width 812 height 379
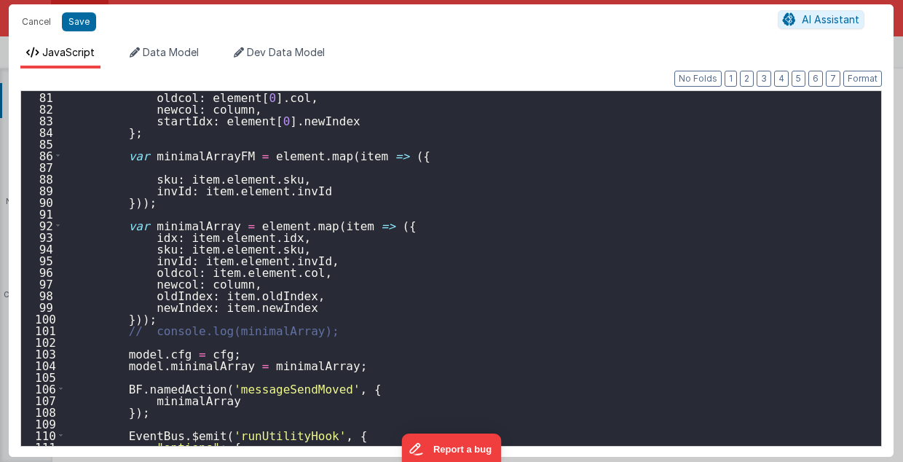
scroll to position [933, 0]
click at [130, 376] on div "oldcol : element [ 0 ] . col , newcol : column , startIdx : element [ 0 ] . new…" at bounding box center [469, 280] width 812 height 379
paste textarea
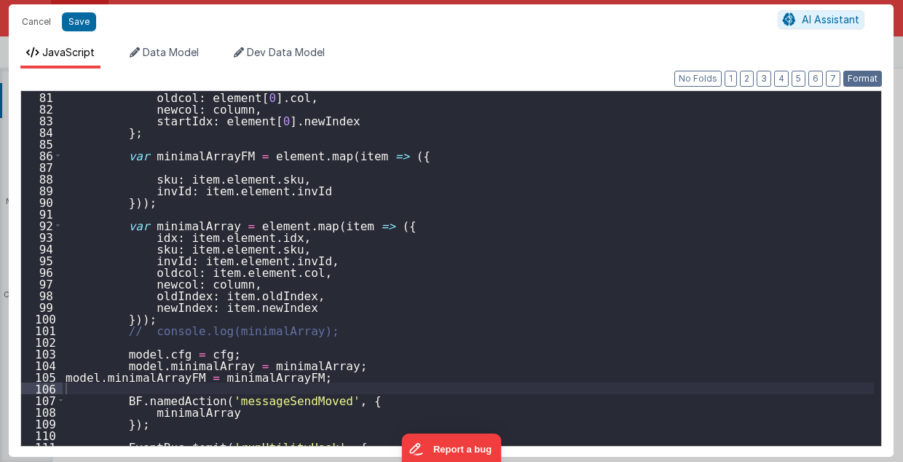
click at [852, 73] on button "Format" at bounding box center [863, 79] width 39 height 16
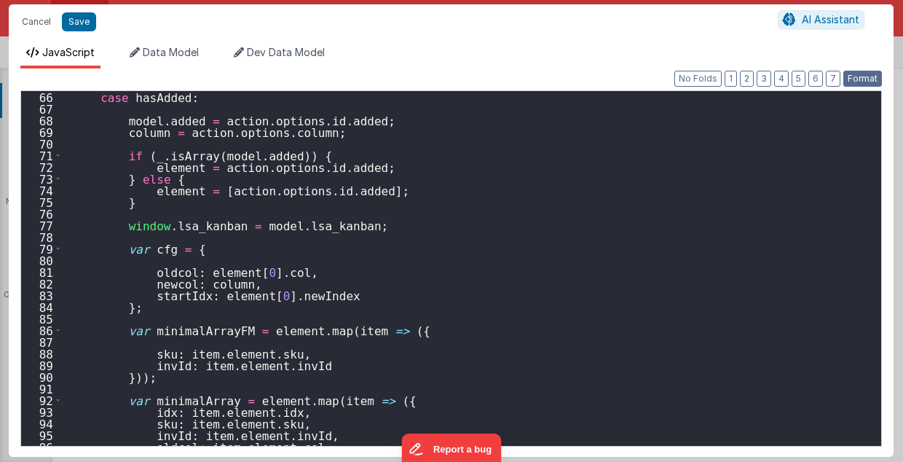
scroll to position [758, 0]
click at [85, 22] on button "Save" at bounding box center [79, 21] width 34 height 19
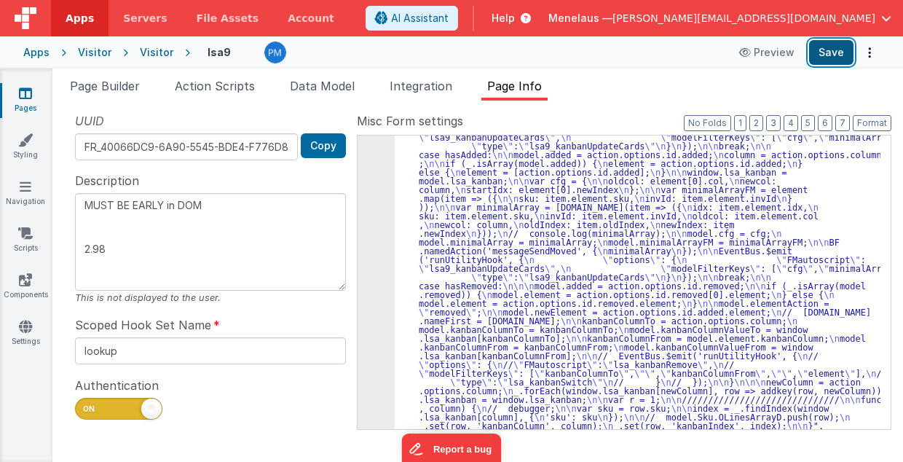
click at [831, 55] on button "Save" at bounding box center [831, 52] width 44 height 25
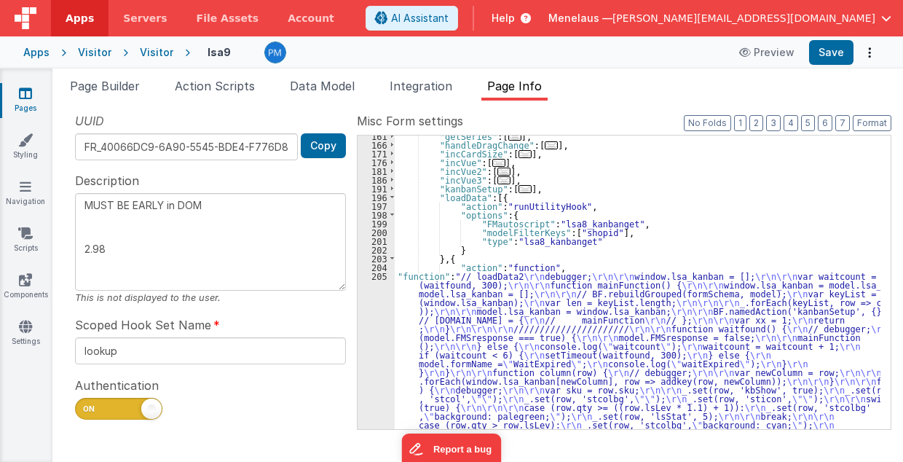
scroll to position [337, 0]
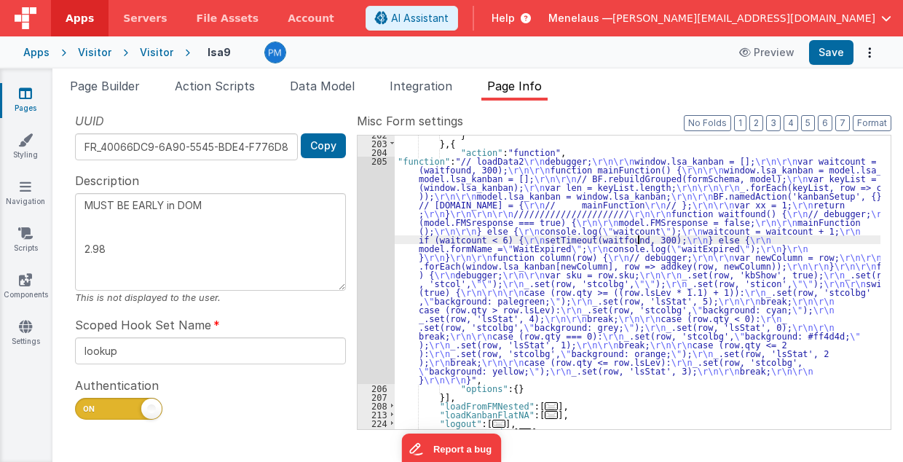
click at [636, 239] on div "} } , { "action" : "function" , "function" : "// loadData2 \r\n debugger; \r\n\…" at bounding box center [638, 286] width 487 height 312
click at [375, 252] on div "205" at bounding box center [376, 270] width 37 height 227
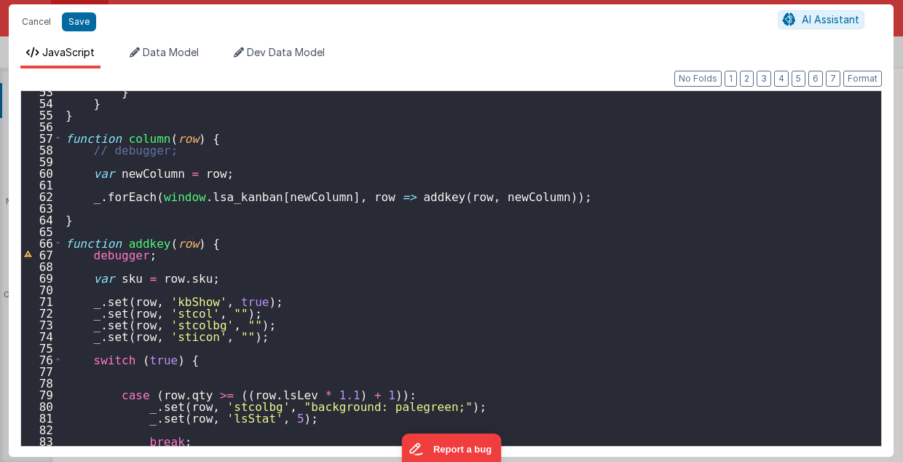
scroll to position [612, 0]
click at [81, 253] on div "} } } function column ( row ) { // debugger; var newColumn = row ; _ . forEach …" at bounding box center [469, 274] width 812 height 379
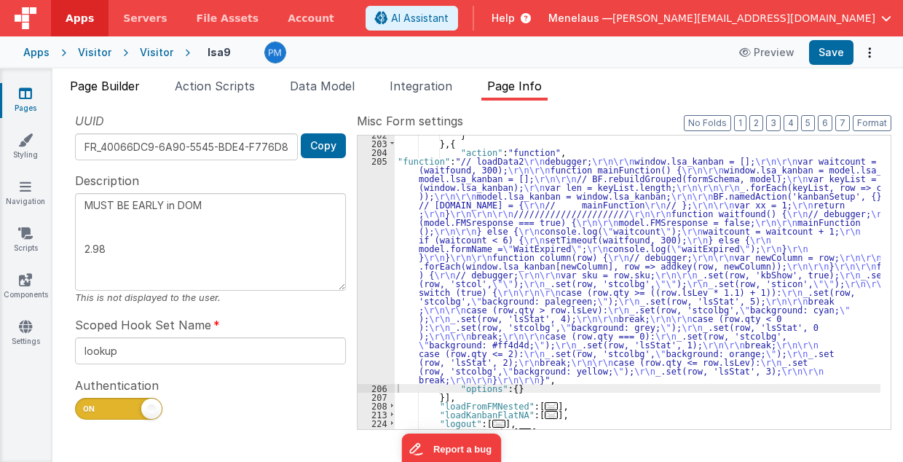
click at [102, 87] on span "Page Builder" at bounding box center [105, 86] width 70 height 15
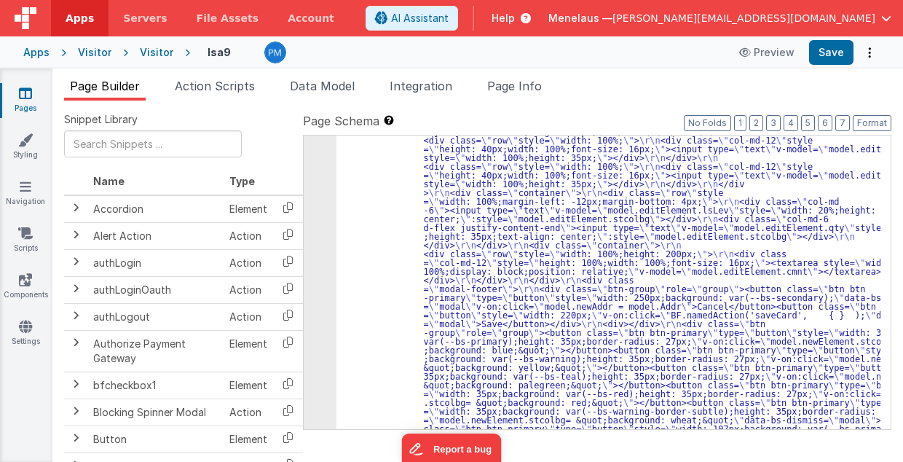
scroll to position [1434, 0]
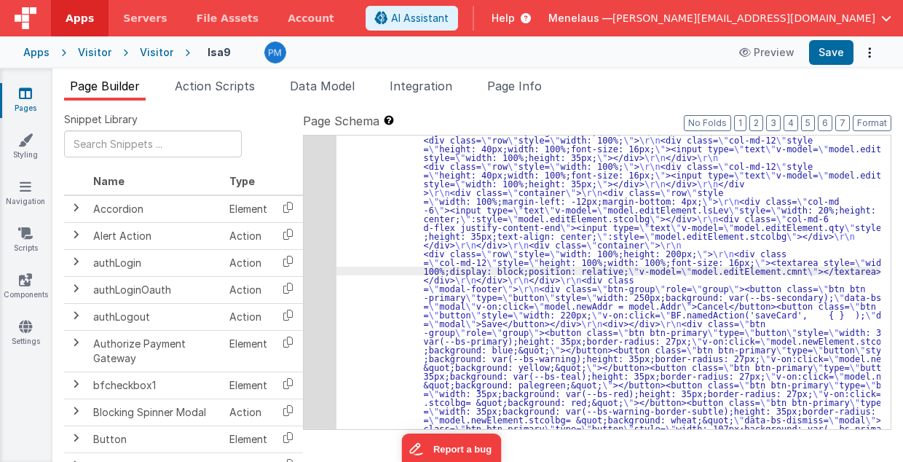
click at [316, 274] on div "41" at bounding box center [320, 240] width 33 height 437
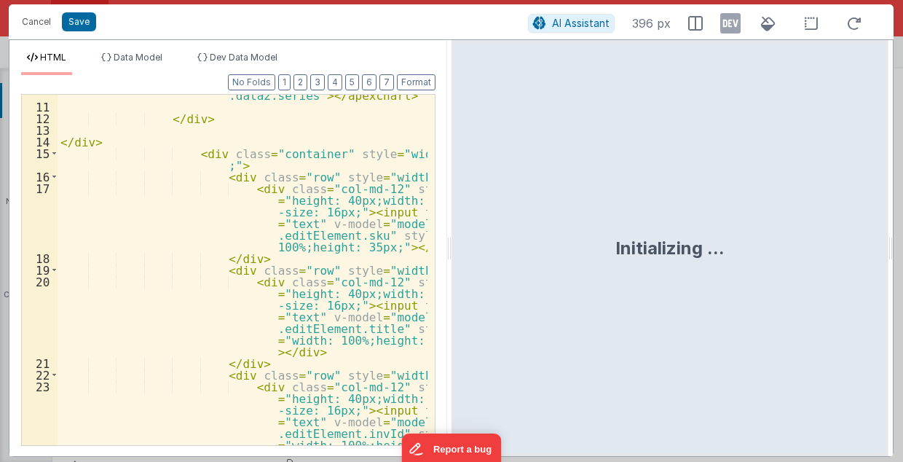
scroll to position [379, 0]
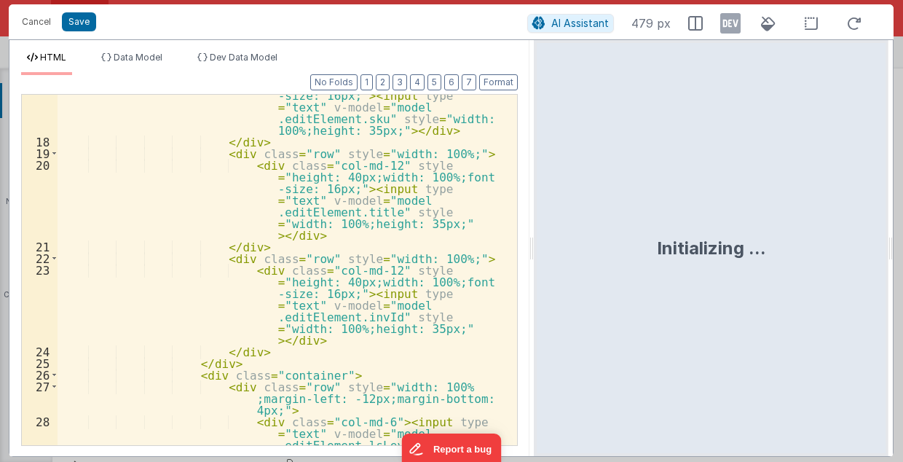
drag, startPoint x: 449, startPoint y: 249, endPoint x: 535, endPoint y: 247, distance: 86.0
click at [535, 247] on html "Cancel Save AI Assistant 479 px HTML Data Model Dev Data Model Format 7 6 5 4 3…" at bounding box center [451, 231] width 903 height 462
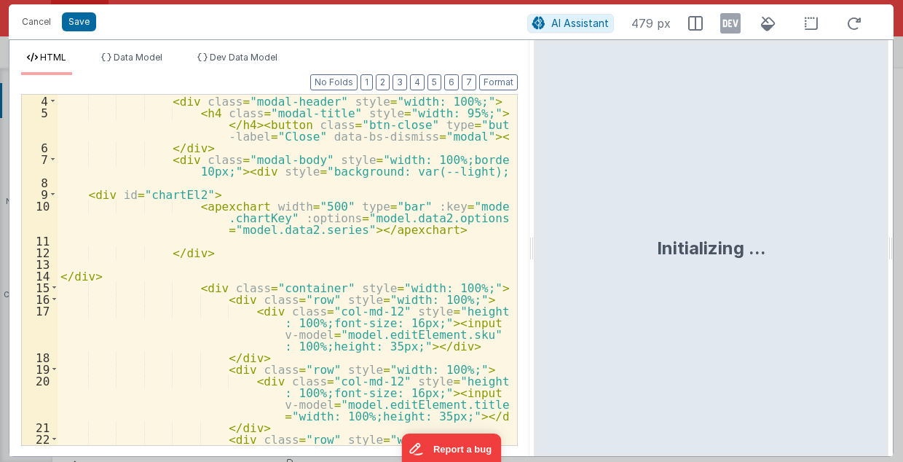
scroll to position [0, 0]
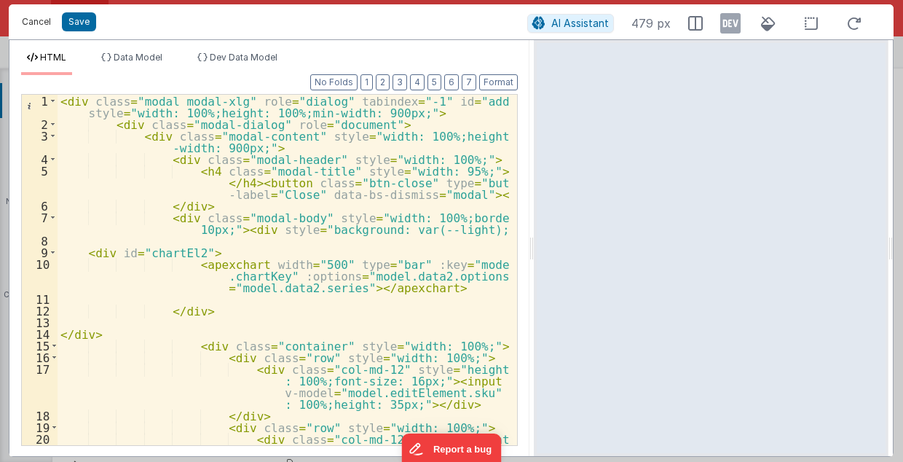
click at [40, 28] on button "Cancel" at bounding box center [37, 22] width 44 height 20
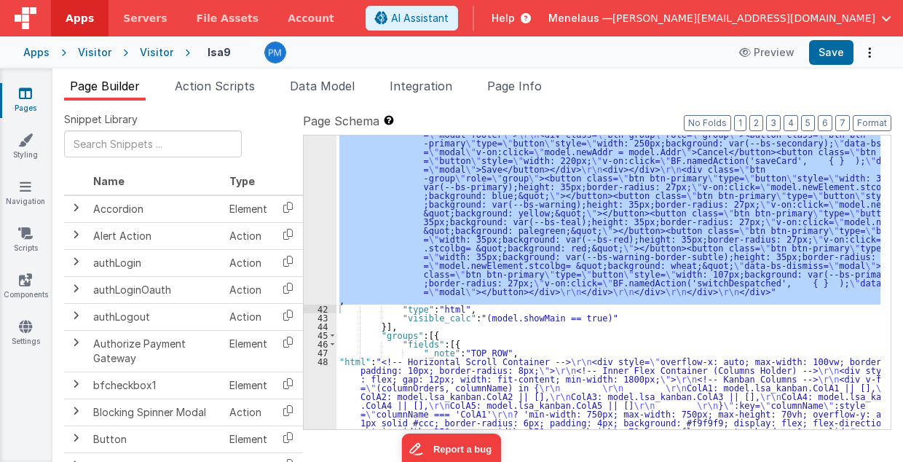
scroll to position [1647, 0]
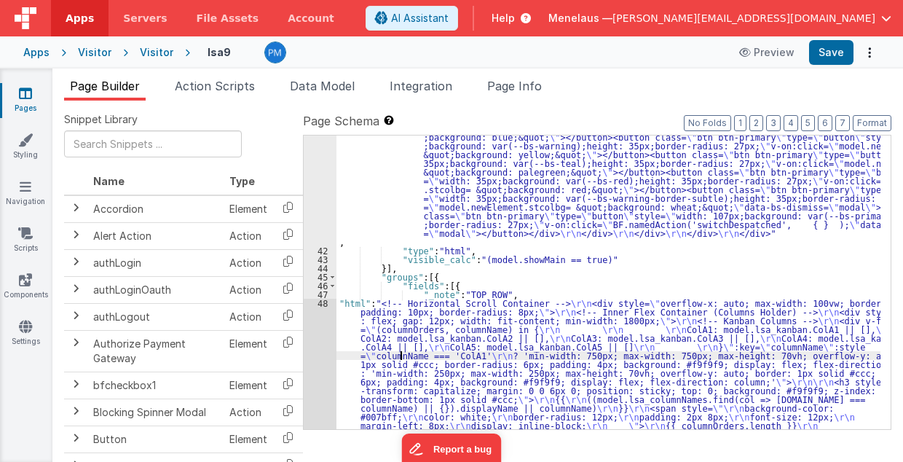
click at [402, 358] on div ""html" : "<div class= \" modal modal-xlg \" role= \" dialog \" tabindex= \" -1 …" at bounding box center [609, 393] width 545 height 1169
click at [322, 366] on div "41 42 43 44 45 46 47 48 49 50 51 52 53 54 55 56 57 58 59 60 61" at bounding box center [320, 393] width 33 height 1169
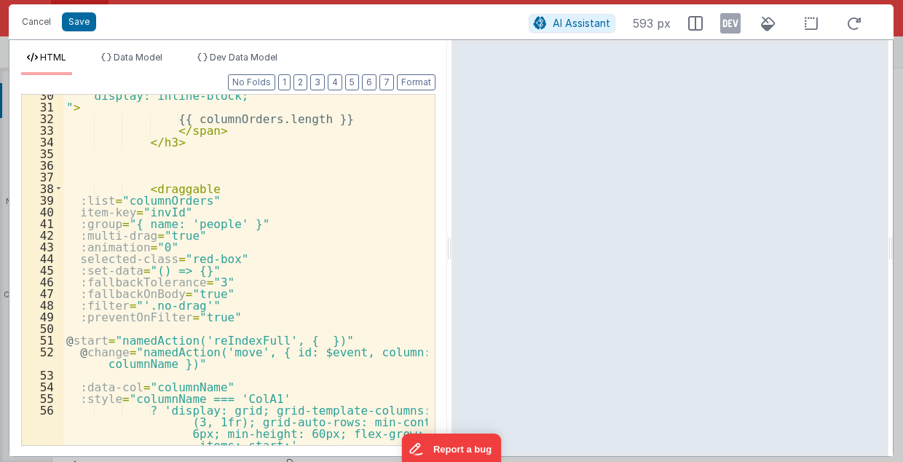
scroll to position [495, 0]
click at [42, 22] on button "Cancel" at bounding box center [37, 22] width 44 height 20
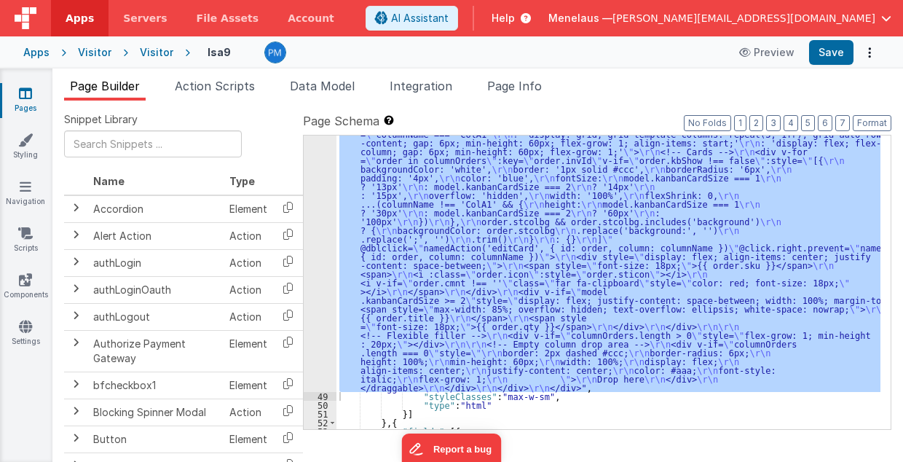
scroll to position [1990, 0]
click at [539, 80] on span "Page Info" at bounding box center [514, 86] width 55 height 15
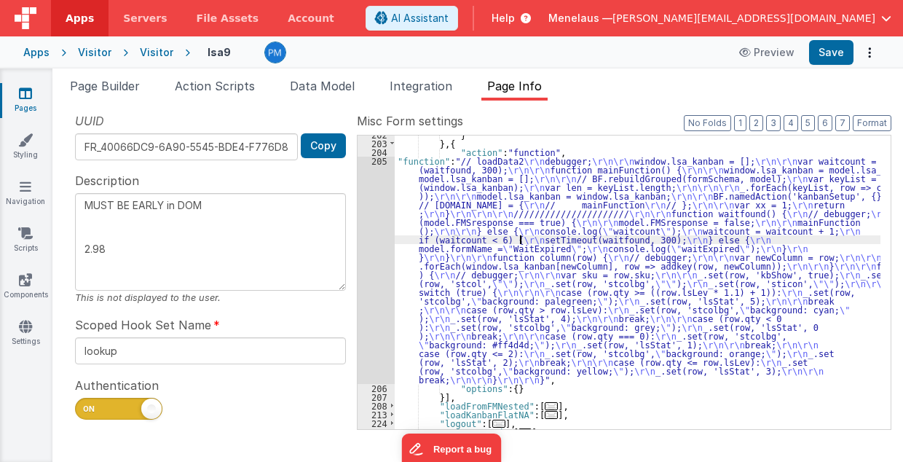
click at [520, 235] on div "} } , { "action" : "function" , "function" : "// loadData2 \r\n debugger; \r\n\…" at bounding box center [638, 286] width 487 height 312
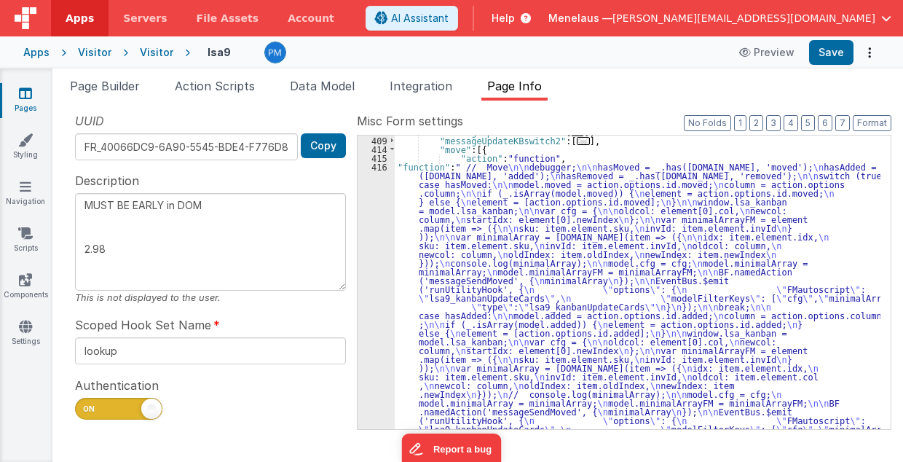
scroll to position [716, 0]
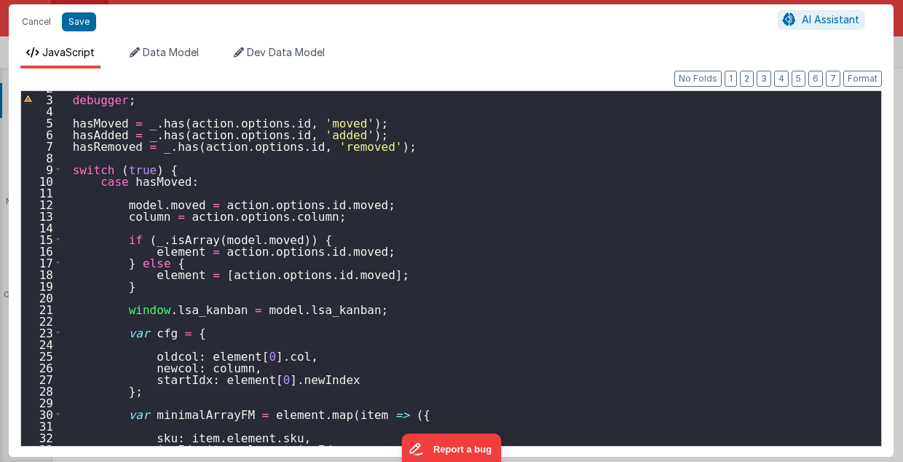
scroll to position [0, 0]
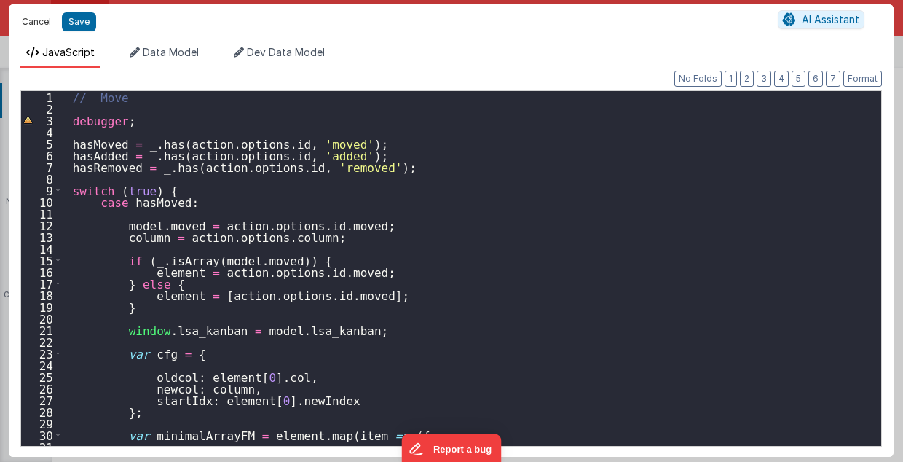
click at [44, 22] on button "Cancel" at bounding box center [37, 22] width 44 height 20
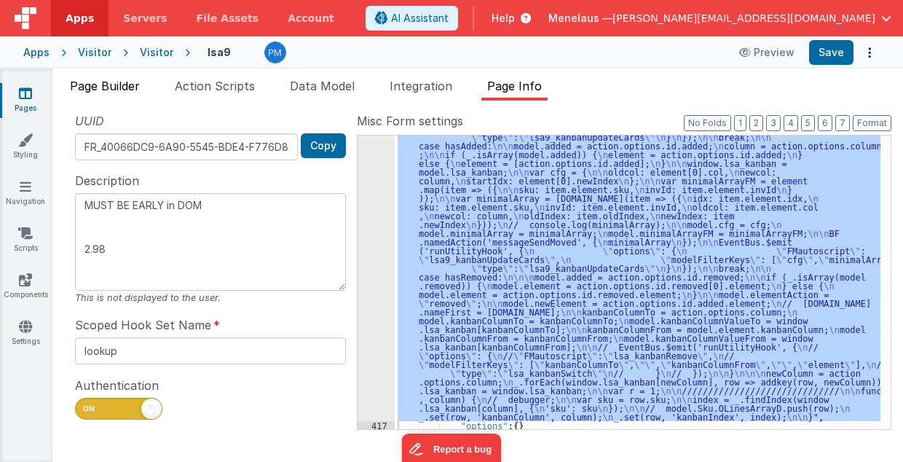
click at [109, 84] on span "Page Builder" at bounding box center [105, 86] width 70 height 15
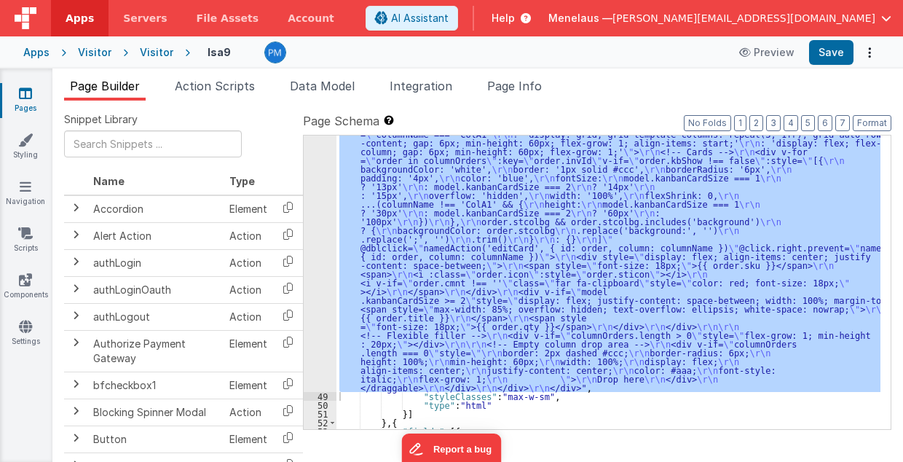
click at [386, 296] on div ""html" : "<!-- Horizontal Scroll Container --> \r\n <div style= \" overflow-x: …" at bounding box center [609, 283] width 544 height 294
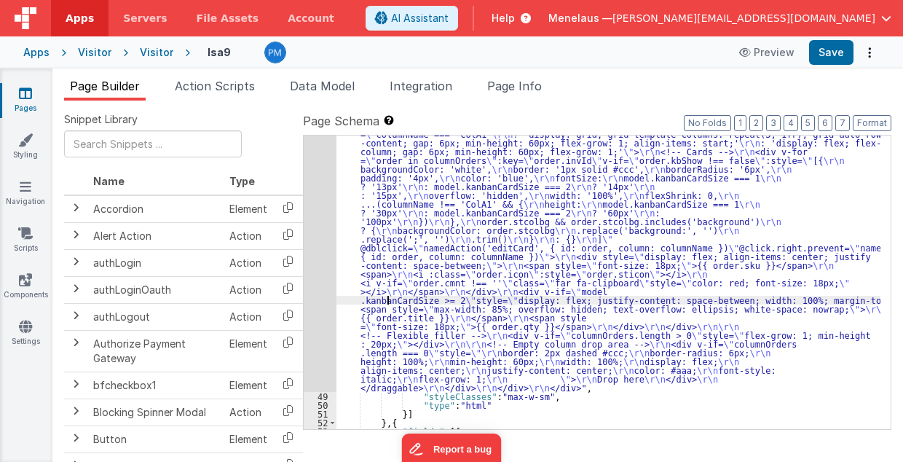
click at [318, 291] on div "48" at bounding box center [320, 173] width 33 height 437
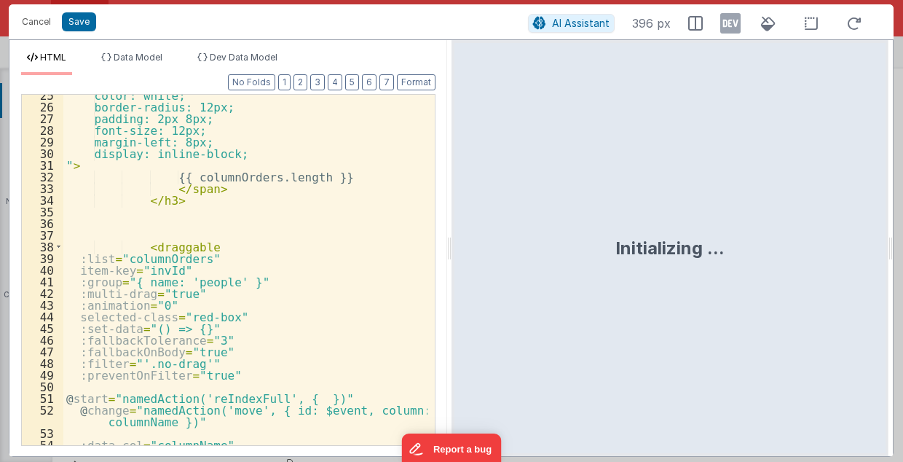
scroll to position [525, 0]
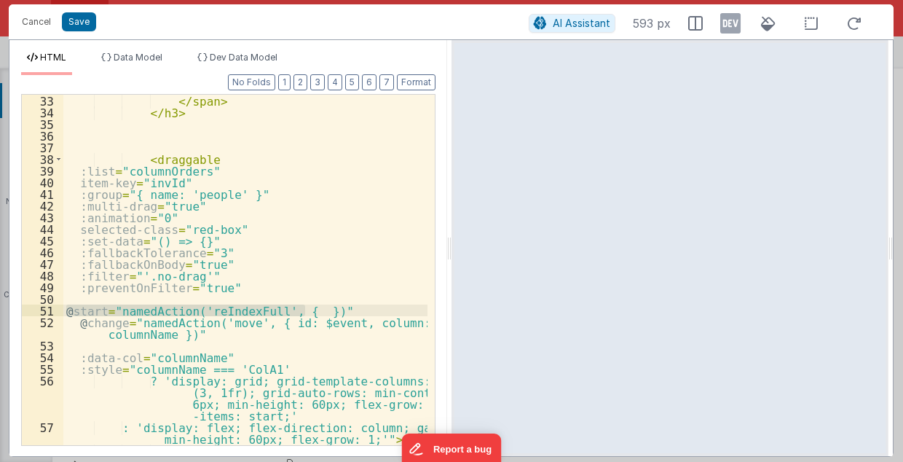
drag, startPoint x: 64, startPoint y: 309, endPoint x: 306, endPoint y: 307, distance: 241.9
click at [306, 307] on div "</ span > </ h3 > < draggable :list = "columnOrders" item-key = "invId" :group …" at bounding box center [245, 294] width 365 height 399
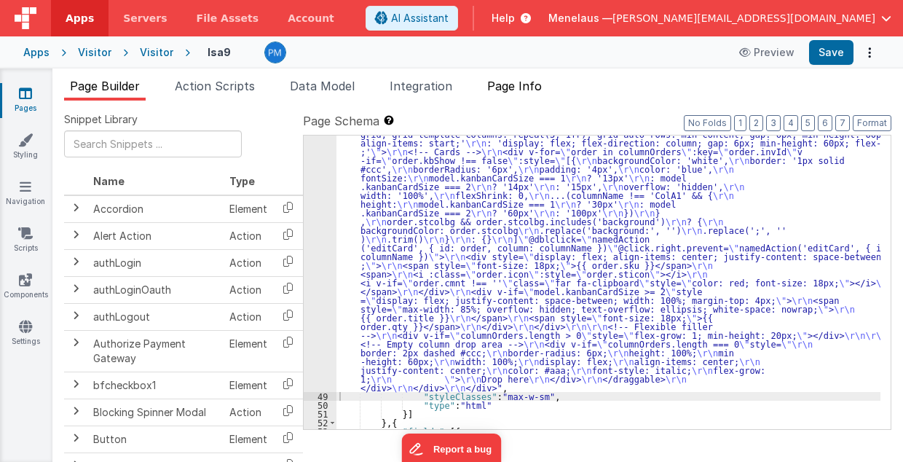
click at [519, 77] on li "Page Info" at bounding box center [515, 88] width 66 height 23
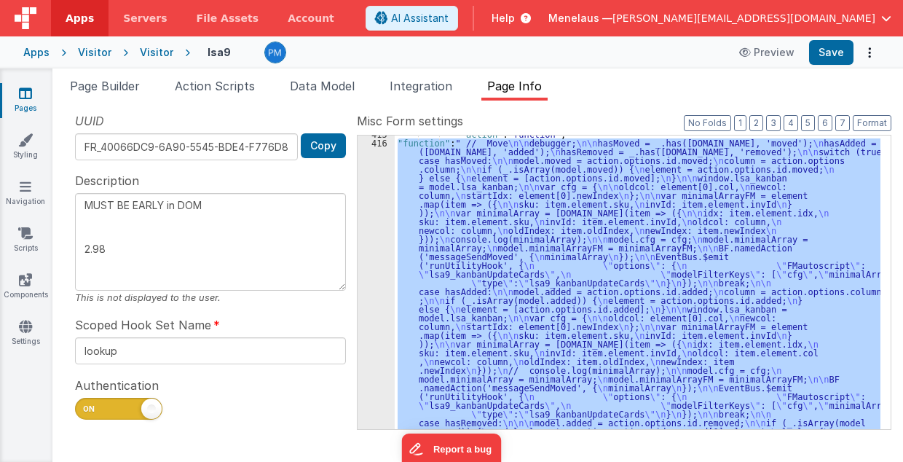
scroll to position [740, 0]
click at [777, 121] on button "3" at bounding box center [773, 123] width 15 height 16
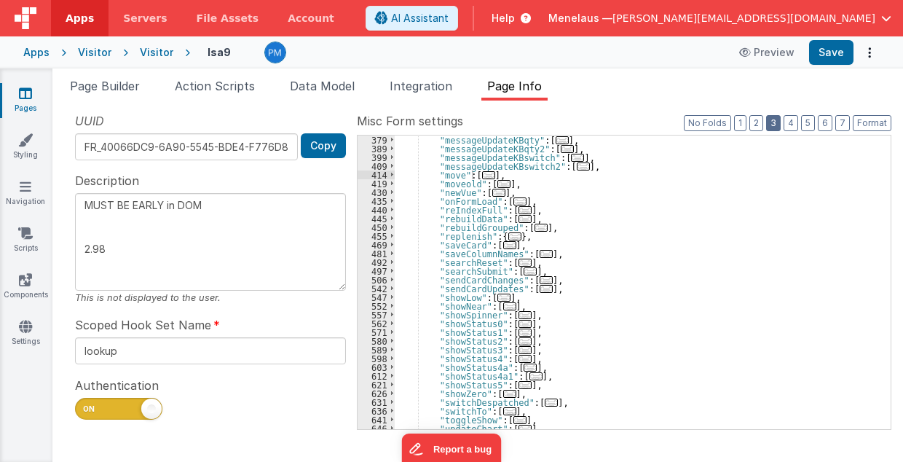
scroll to position [347, 0]
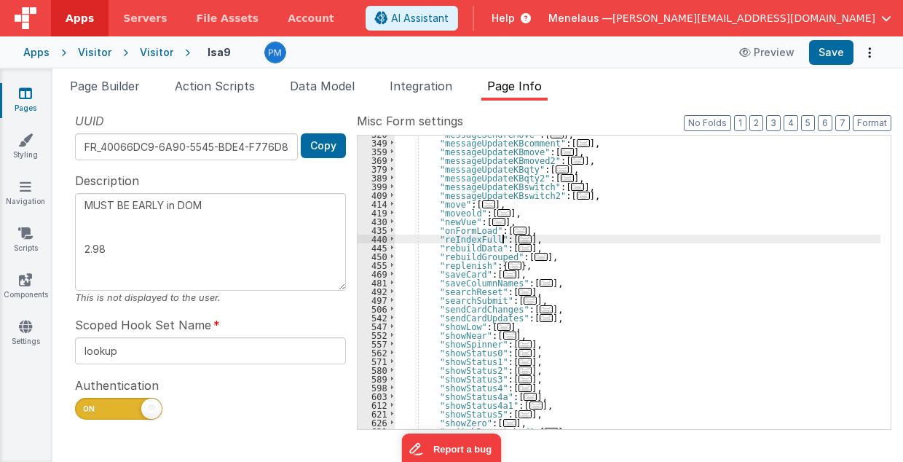
click at [519, 238] on span "..." at bounding box center [525, 239] width 13 height 8
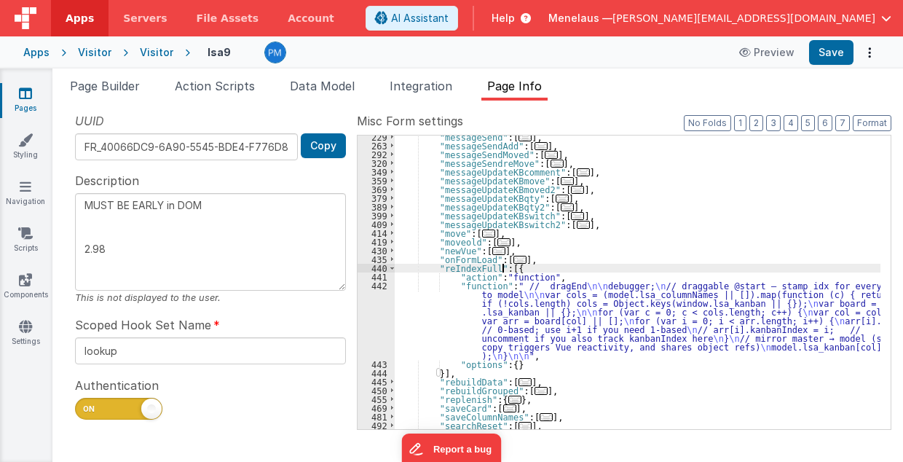
scroll to position [318, 0]
drag, startPoint x: 523, startPoint y: 270, endPoint x: 529, endPoint y: 297, distance: 27.6
click at [524, 280] on div ""messageSend" : [ ... ] , "messageSendAdd" : [ ... ] , "messageSendMoved" : [ .…" at bounding box center [638, 289] width 487 height 312
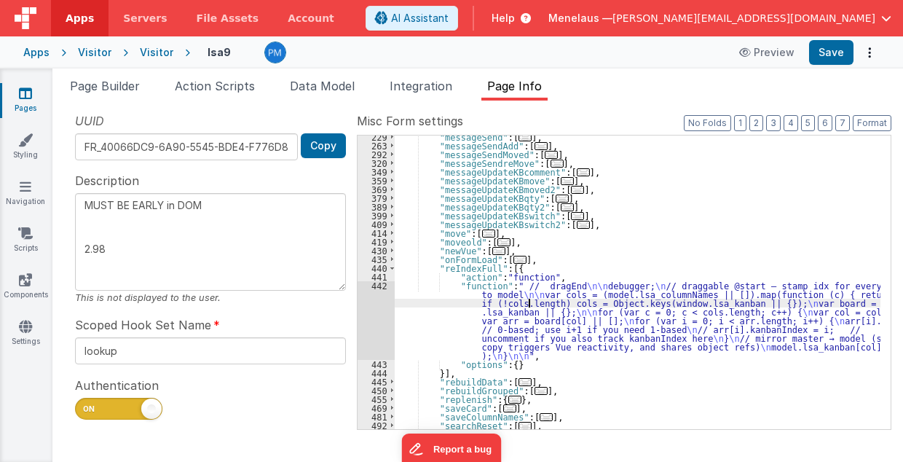
click at [530, 303] on div ""messageSend" : [ ... ] , "messageSendAdd" : [ ... ] , "messageSendMoved" : [ .…" at bounding box center [638, 289] width 487 height 312
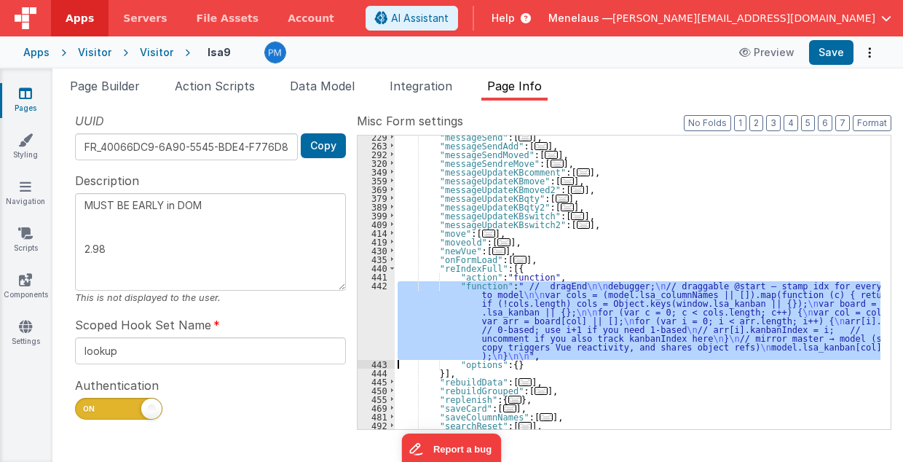
click at [368, 316] on div "442" at bounding box center [376, 320] width 37 height 79
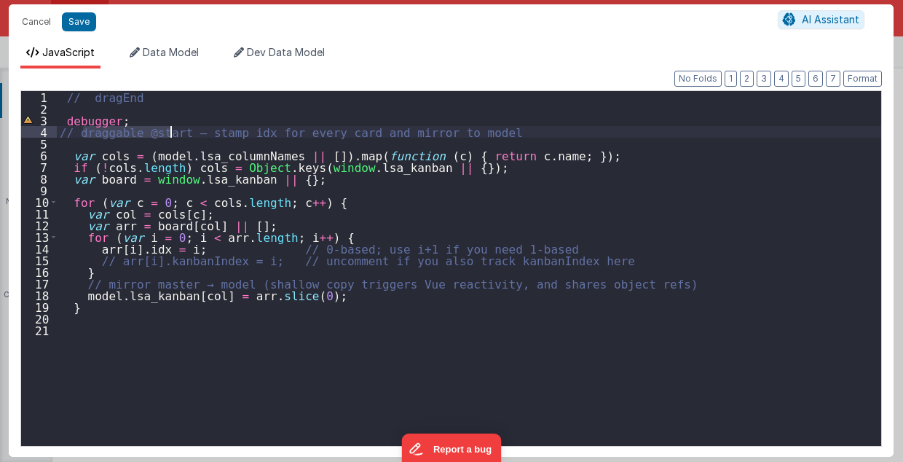
drag, startPoint x: 80, startPoint y: 130, endPoint x: 170, endPoint y: 133, distance: 90.4
click at [170, 133] on div "// dragEnd debugger ; // draggable @start — stamp idx for every card and mirror…" at bounding box center [469, 280] width 825 height 379
click at [100, 98] on div "// dragEnd debugger ; // draggable @start — stamp idx for every card and mirror…" at bounding box center [469, 280] width 825 height 379
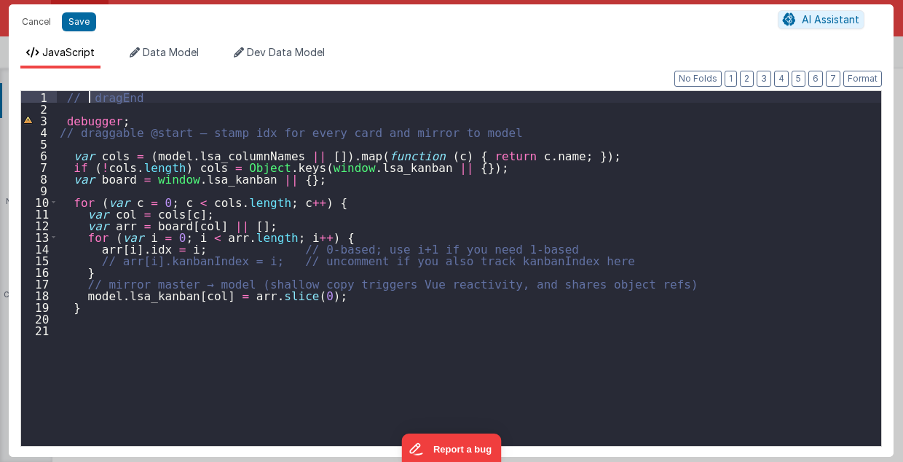
click at [100, 98] on div "// dragEnd debugger ; // draggable @start — stamp idx for every card and mirror…" at bounding box center [469, 280] width 825 height 379
type textarea "MUST BE EARLY in DOM 2.98"
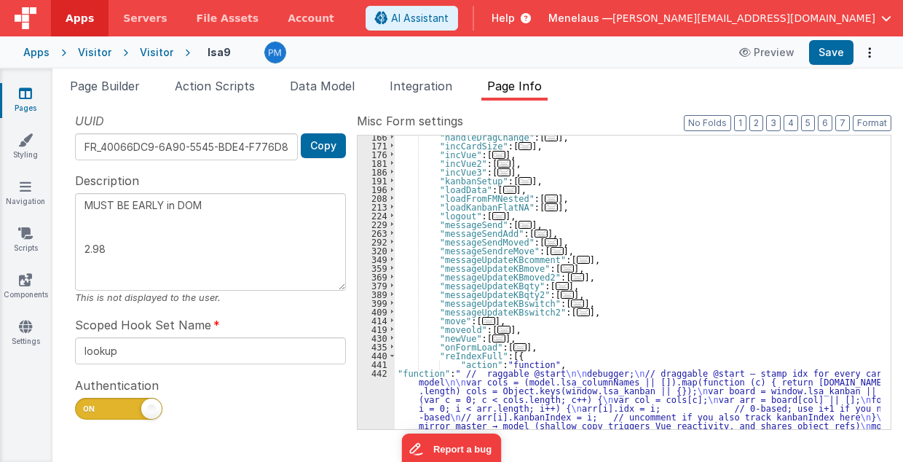
scroll to position [230, 0]
click at [482, 321] on span "..." at bounding box center [488, 321] width 13 height 8
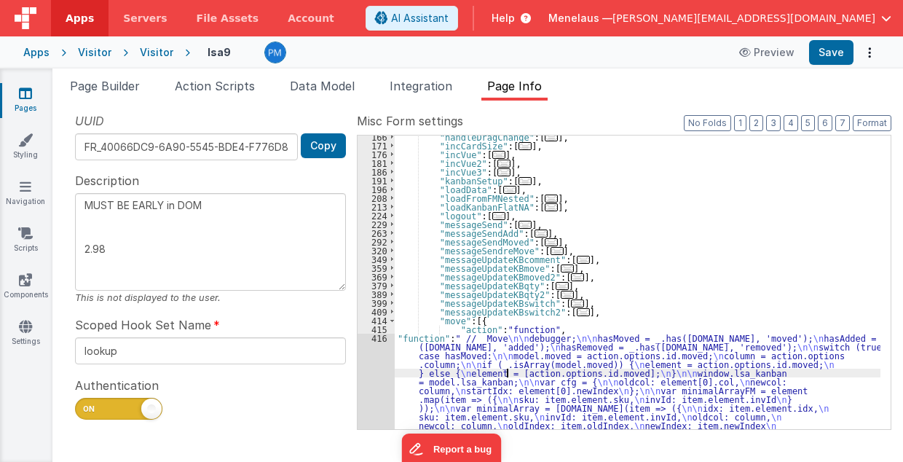
scroll to position [571, 0]
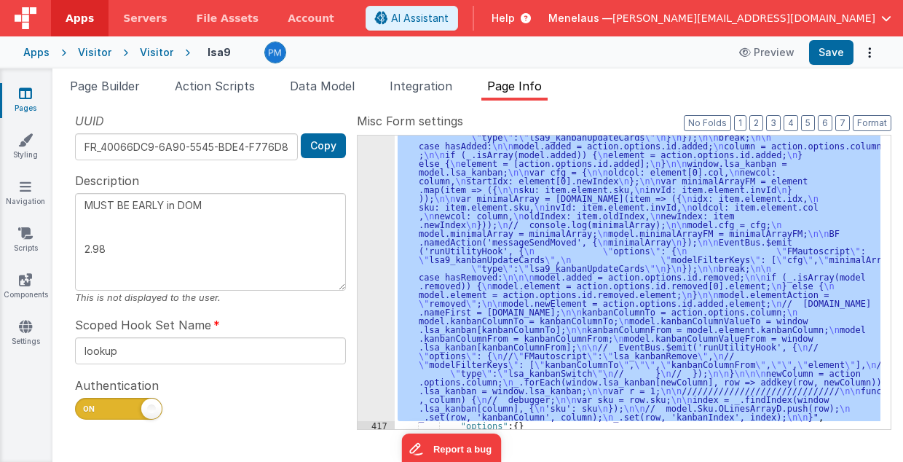
click at [392, 307] on div "416" at bounding box center [376, 207] width 37 height 428
click at [525, 292] on div ""function" : " // Move \n\n debugger; \n\n hasMoved = _.has([DOMAIN_NAME], 'mov…" at bounding box center [638, 283] width 486 height 294
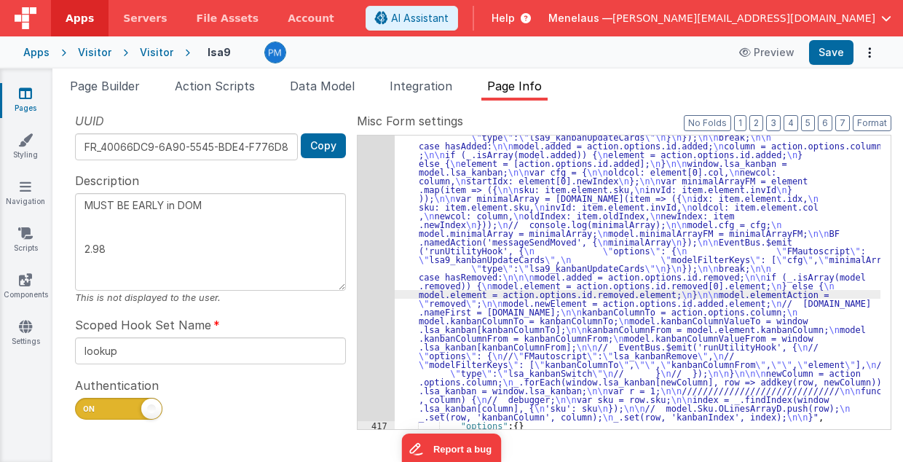
click at [444, 287] on div ""function" : " // Move \n\n debugger; \n\n hasMoved = _.has([DOMAIN_NAME], 'mov…" at bounding box center [638, 358] width 487 height 731
click at [380, 289] on div "416" at bounding box center [376, 207] width 37 height 428
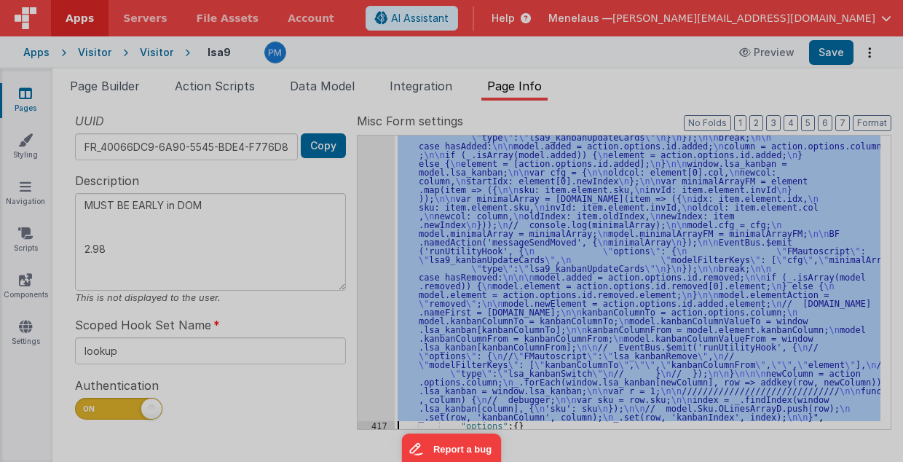
click at [380, 289] on div "// Move debugger ; hasMoved = _ . has ( action . options . id , 'moved' ) ; has…" at bounding box center [469, 266] width 812 height 379
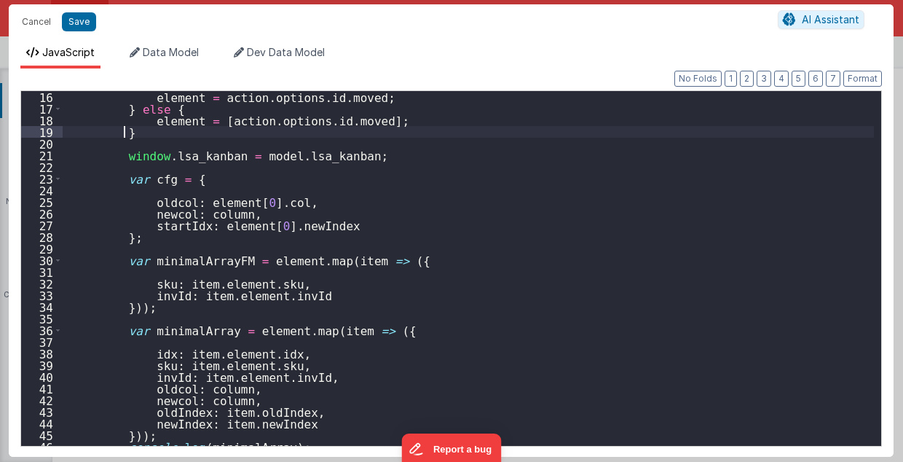
scroll to position [175, 0]
click at [252, 203] on div "element = action . options . id . moved ; } else { element = [ action . options…" at bounding box center [469, 280] width 812 height 379
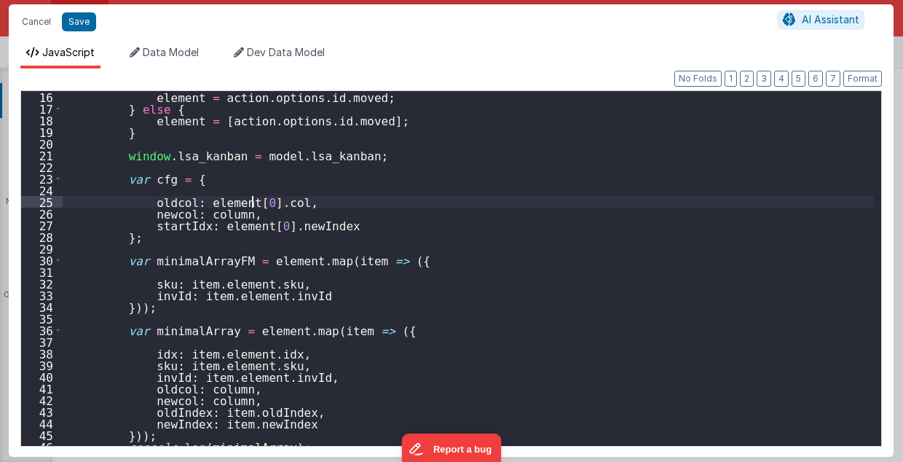
click at [254, 203] on div "element = action . options . id . moved ; } else { element = [ action . options…" at bounding box center [469, 280] width 812 height 379
click at [77, 23] on button "Save" at bounding box center [79, 21] width 34 height 19
type textarea "MUST BE EARLY in DOM 2.98"
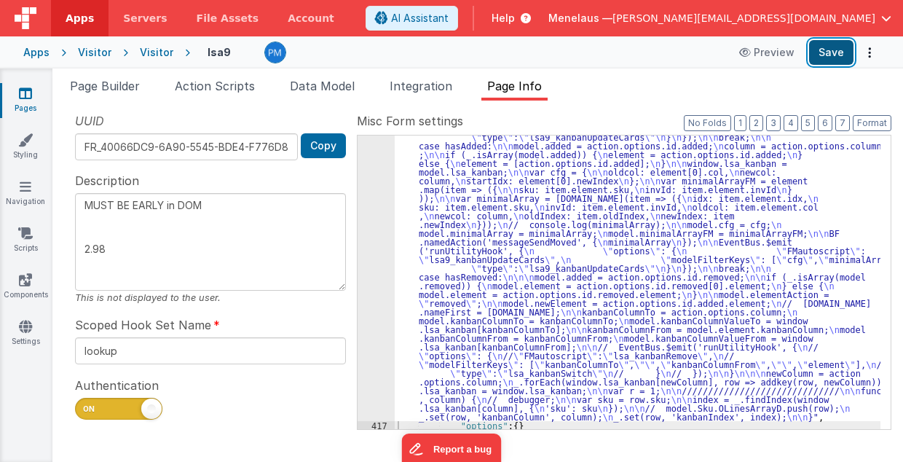
drag, startPoint x: 822, startPoint y: 52, endPoint x: 809, endPoint y: 51, distance: 13.1
click at [821, 52] on button "Save" at bounding box center [831, 52] width 44 height 25
click at [493, 324] on div ""function" : " // Move \n\n debugger; \n\n hasMoved = _.has([DOMAIN_NAME], 'mov…" at bounding box center [638, 358] width 487 height 731
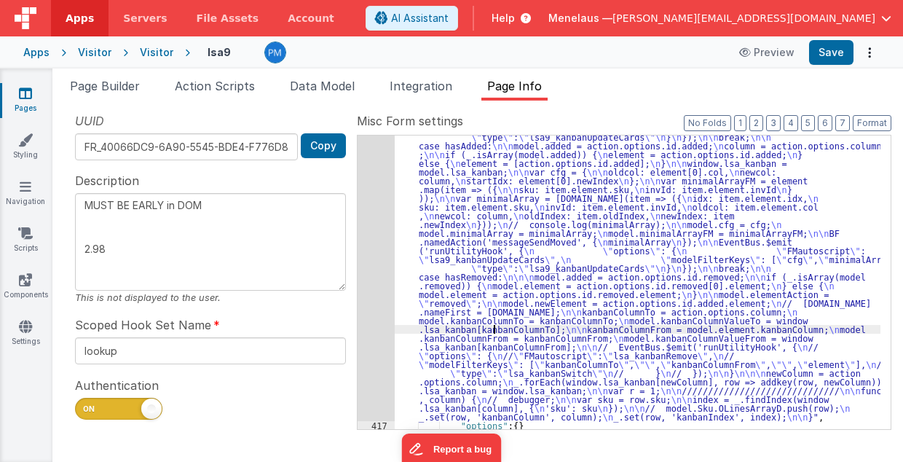
click at [372, 331] on div "416" at bounding box center [376, 207] width 37 height 428
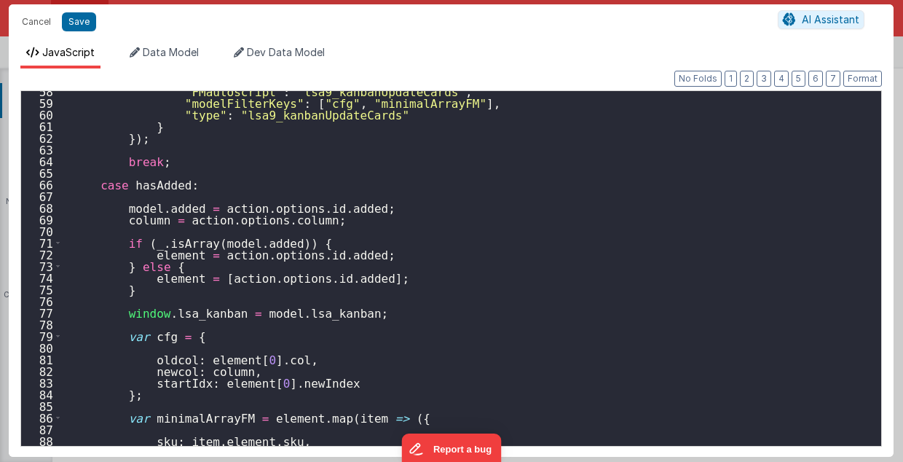
scroll to position [699, 0]
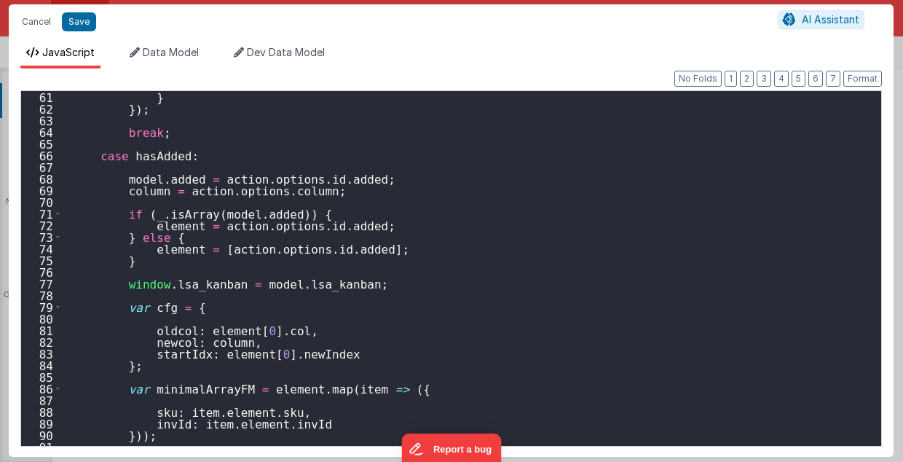
click at [252, 332] on div "} }) ; break ; case hasAdded : model . added = action . options . id . added ; …" at bounding box center [469, 280] width 812 height 379
type textarea "MUST BE EARLY in DOM 2.98"
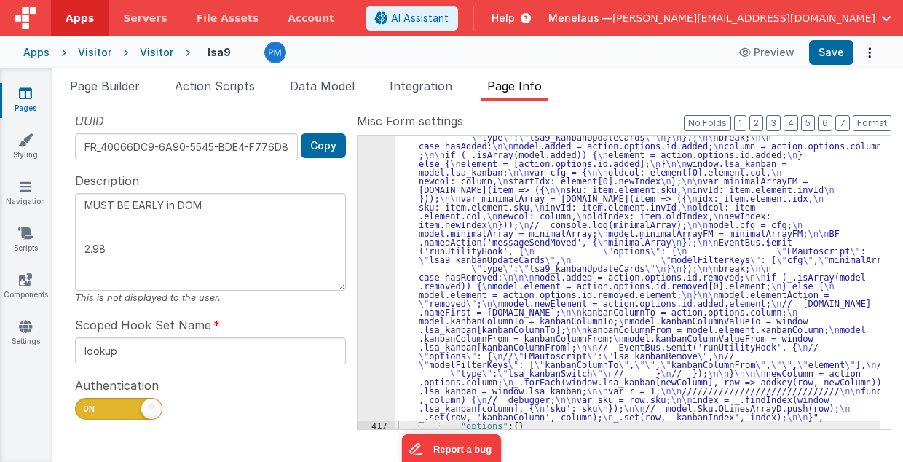
click at [532, 299] on div ""function" : " // Move \n\n debugger; \n\n hasMoved = _.has([DOMAIN_NAME], 'mov…" at bounding box center [638, 358] width 487 height 731
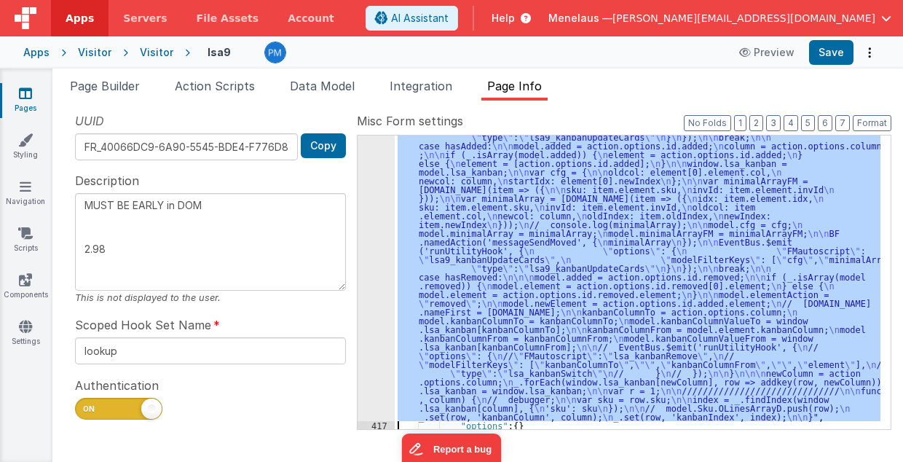
click at [382, 299] on div "416" at bounding box center [376, 207] width 37 height 428
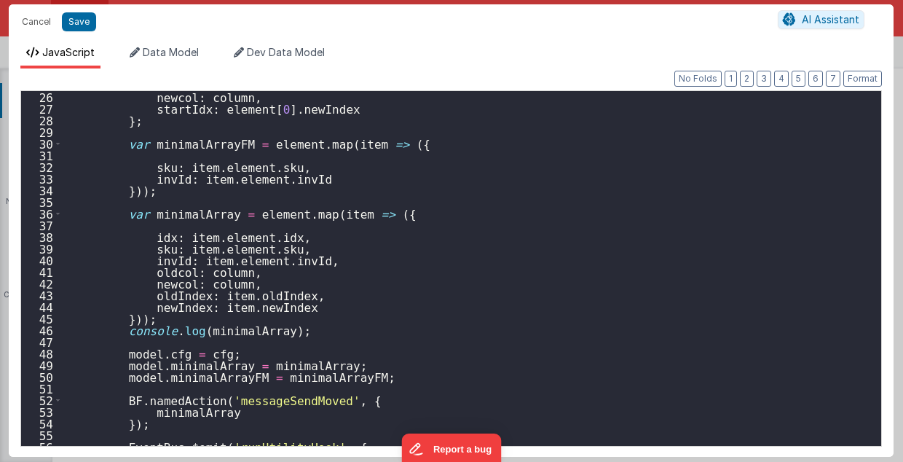
scroll to position [379, 0]
